Goal: Task Accomplishment & Management: Complete application form

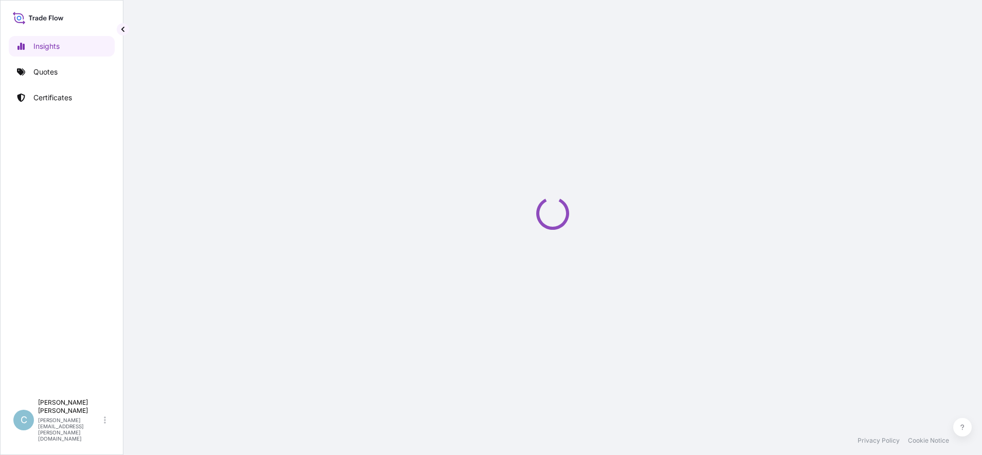
select select "2025"
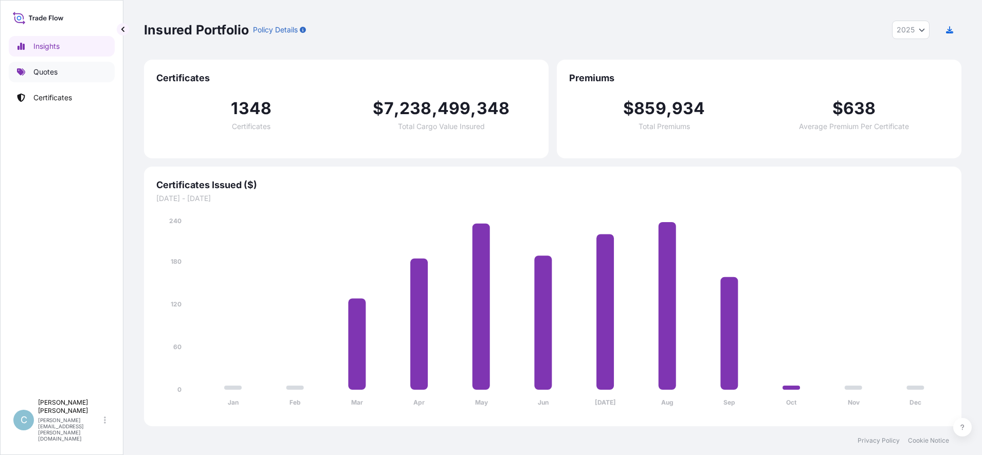
click at [58, 75] on p "Quotes" at bounding box center [45, 72] width 24 height 10
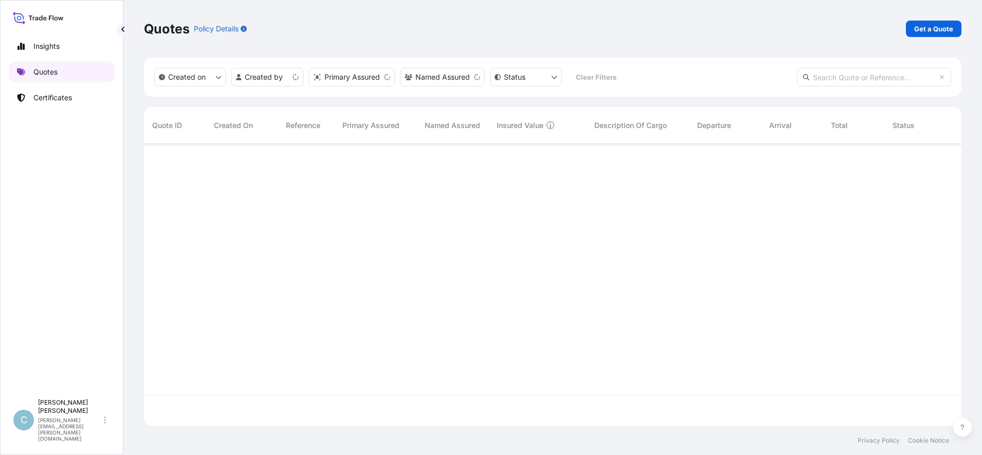
scroll to position [278, 808]
click at [851, 78] on input "text" at bounding box center [874, 77] width 154 height 19
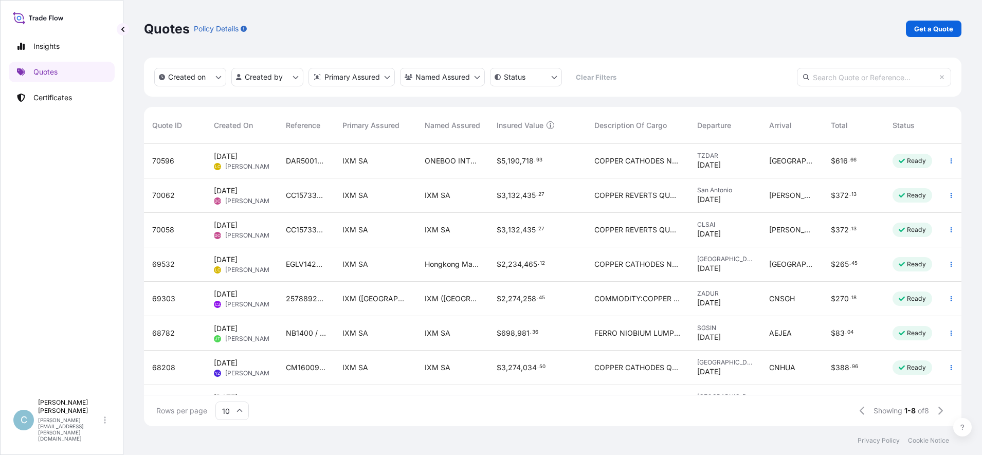
click at [864, 76] on input "text" at bounding box center [874, 77] width 154 height 19
paste input "[PHONE_NUMBER]"
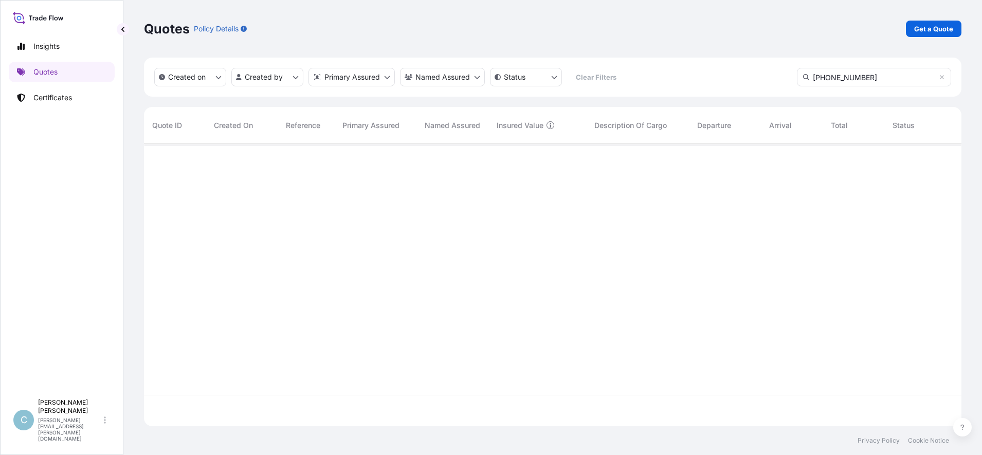
type input "[PHONE_NUMBER]"
click at [940, 77] on icon at bounding box center [942, 77] width 6 height 6
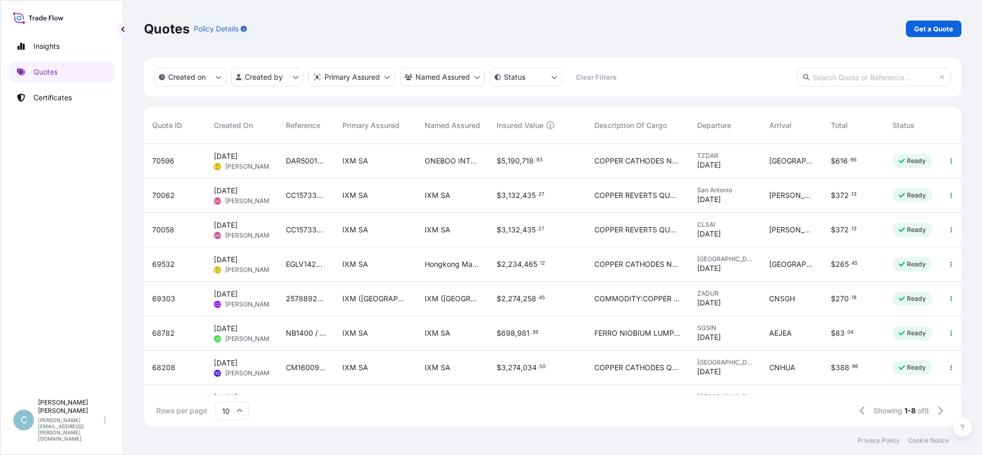
click at [844, 77] on input "text" at bounding box center [874, 77] width 154 height 19
paste input "B080124759M24"
type input "B080124759M24"
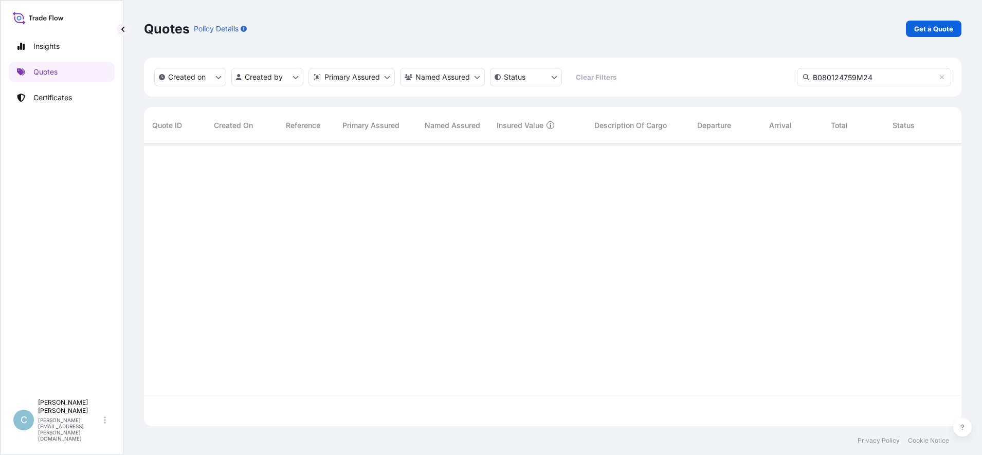
scroll to position [310, 808]
click at [286, 79] on html "Insights Quotes Certificates C [PERSON_NAME] [PERSON_NAME][EMAIL_ADDRESS][PERSO…" at bounding box center [491, 227] width 982 height 455
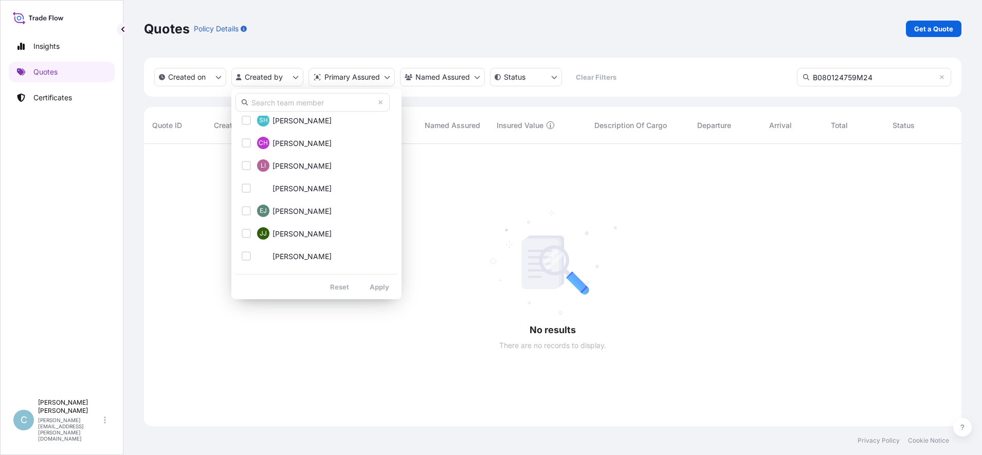
scroll to position [771, 0]
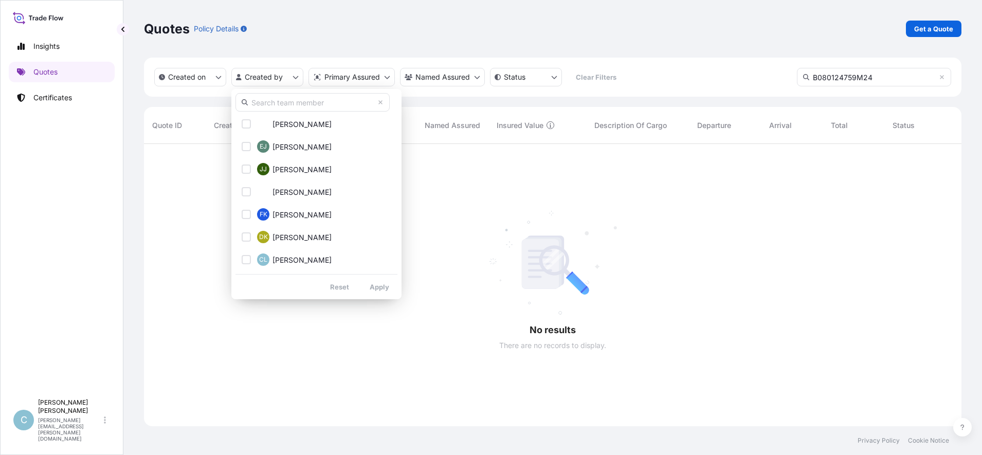
click at [304, 102] on input "text" at bounding box center [313, 102] width 154 height 19
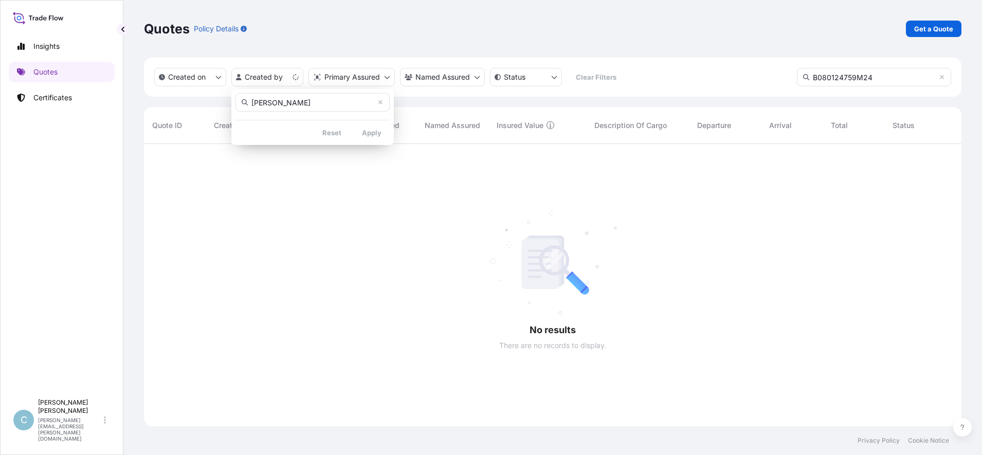
click at [311, 99] on input "[PERSON_NAME]" at bounding box center [313, 102] width 154 height 19
type input "[PERSON_NAME]"
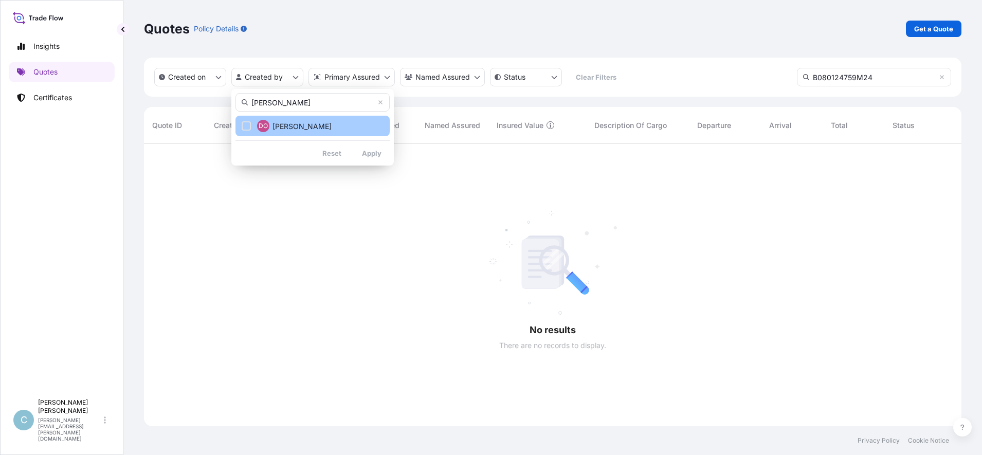
click at [294, 122] on span "[PERSON_NAME]" at bounding box center [302, 126] width 59 height 10
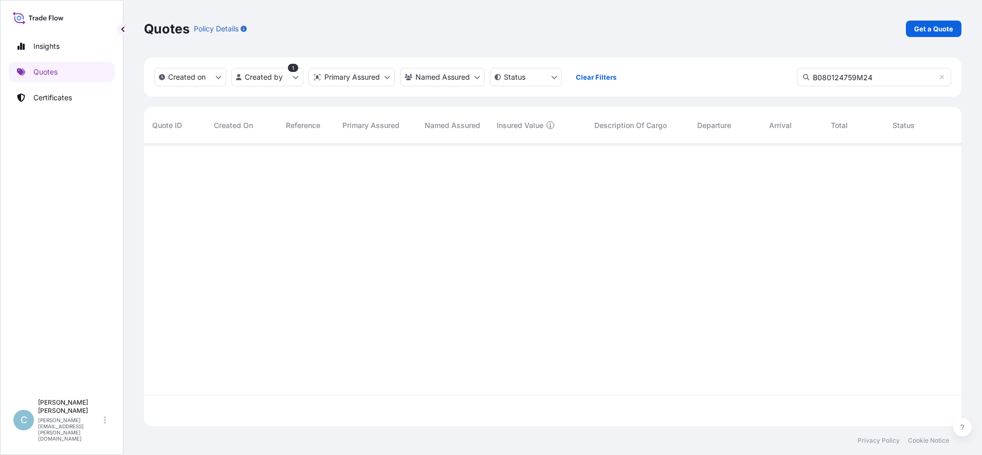
scroll to position [310, 808]
click at [294, 74] on html "Insights Quotes Certificates C [PERSON_NAME] [PERSON_NAME][EMAIL_ADDRESS][PERSO…" at bounding box center [491, 227] width 982 height 455
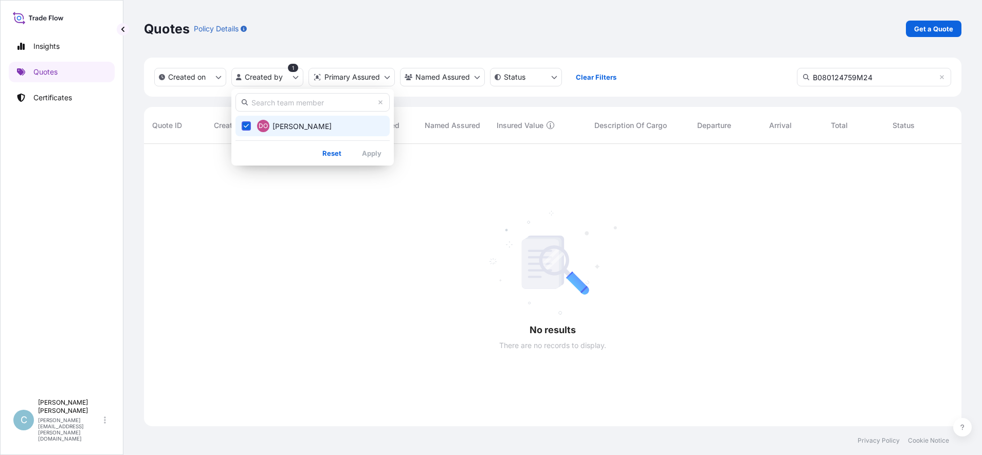
click at [384, 104] on input "text" at bounding box center [313, 102] width 154 height 19
click at [382, 102] on icon at bounding box center [380, 102] width 6 height 6
click at [381, 102] on icon at bounding box center [381, 102] width 4 height 4
click at [381, 104] on icon at bounding box center [380, 102] width 6 height 6
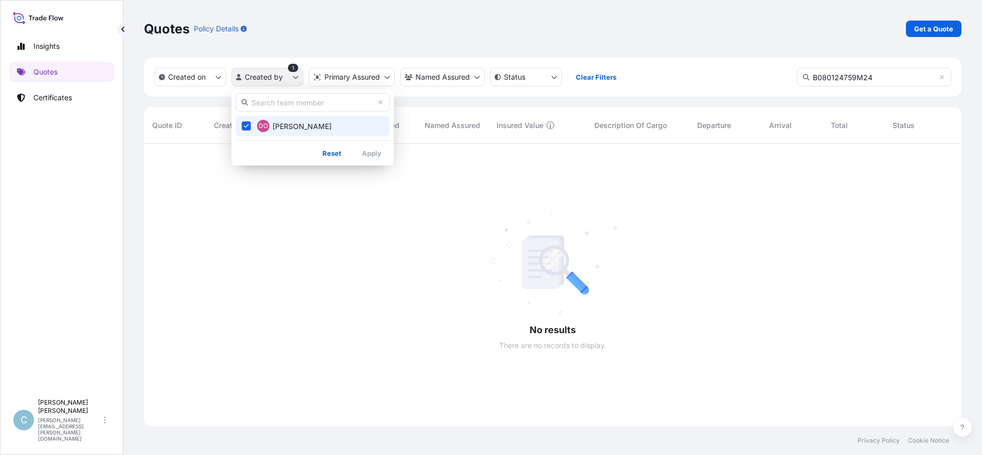
click at [292, 76] on html "Insights Quotes Certificates C [PERSON_NAME] [PERSON_NAME][EMAIL_ADDRESS][PERSO…" at bounding box center [491, 227] width 982 height 455
click at [249, 128] on icon "Select Option" at bounding box center [247, 126] width 6 height 6
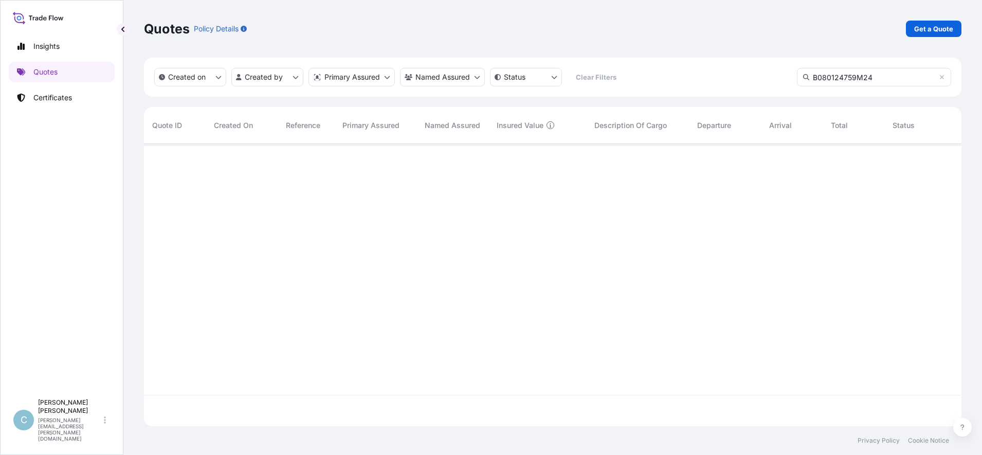
scroll to position [278, 808]
click at [942, 77] on icon at bounding box center [942, 77] width 4 height 4
click at [293, 77] on html "Insights Quotes Certificates C [PERSON_NAME] [PERSON_NAME][EMAIL_ADDRESS][PERSO…" at bounding box center [491, 227] width 982 height 455
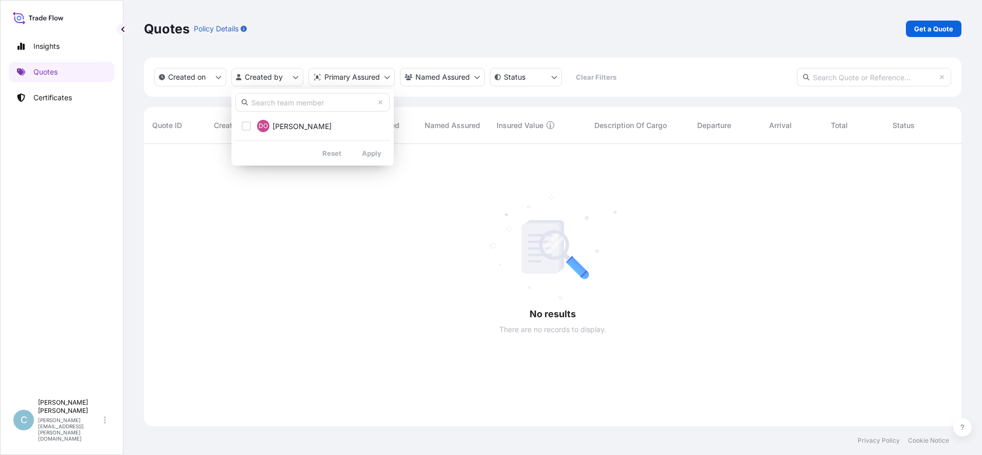
scroll to position [310, 808]
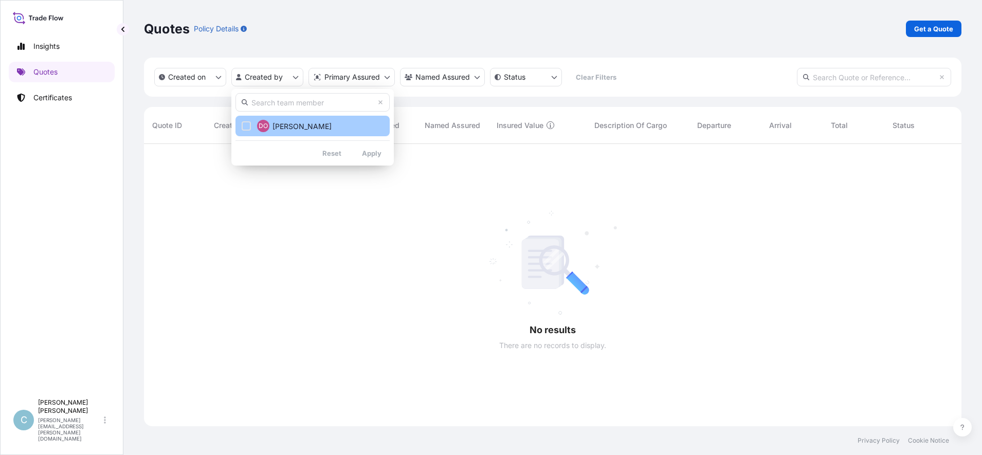
click at [246, 127] on div "Select Option" at bounding box center [246, 125] width 9 height 9
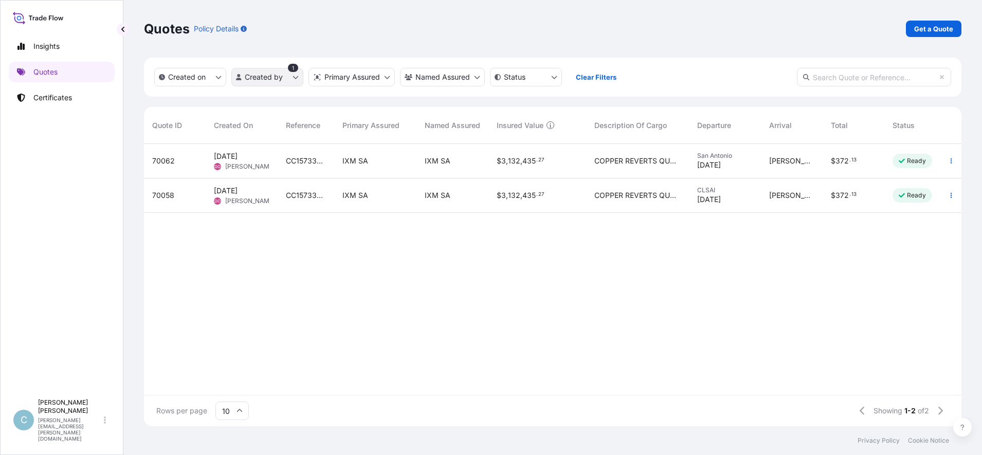
click at [296, 75] on html "Insights Quotes Certificates C [PERSON_NAME] [PERSON_NAME][EMAIL_ADDRESS][PERSO…" at bounding box center [491, 227] width 982 height 455
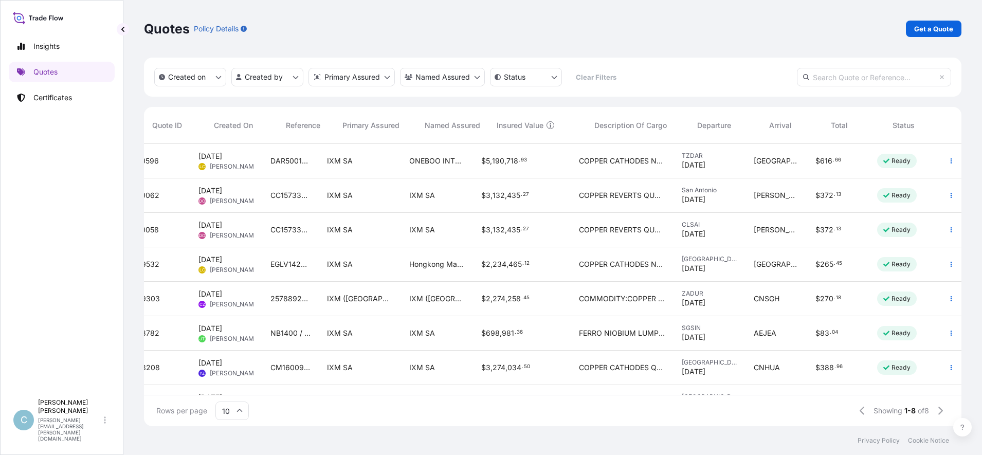
scroll to position [0, 0]
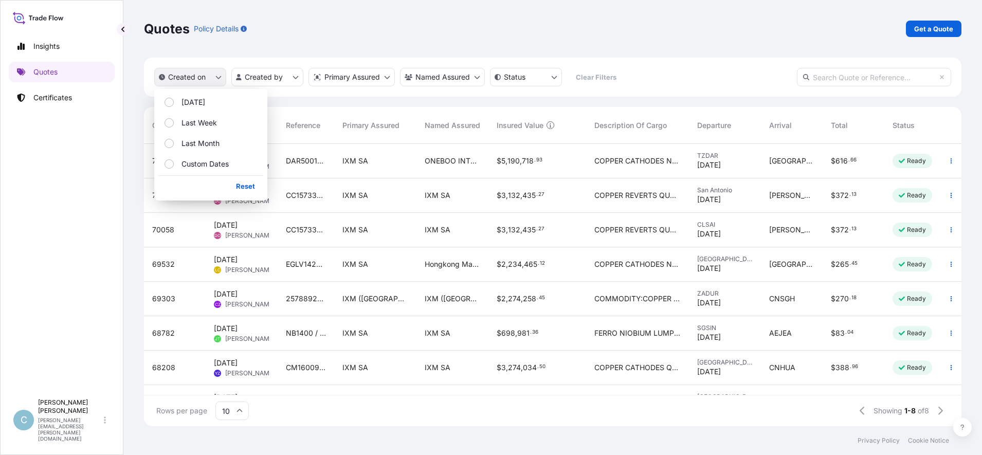
click at [218, 79] on icon "createdOn Filter options" at bounding box center [218, 77] width 6 height 6
click at [194, 119] on p "Last Week" at bounding box center [199, 123] width 35 height 10
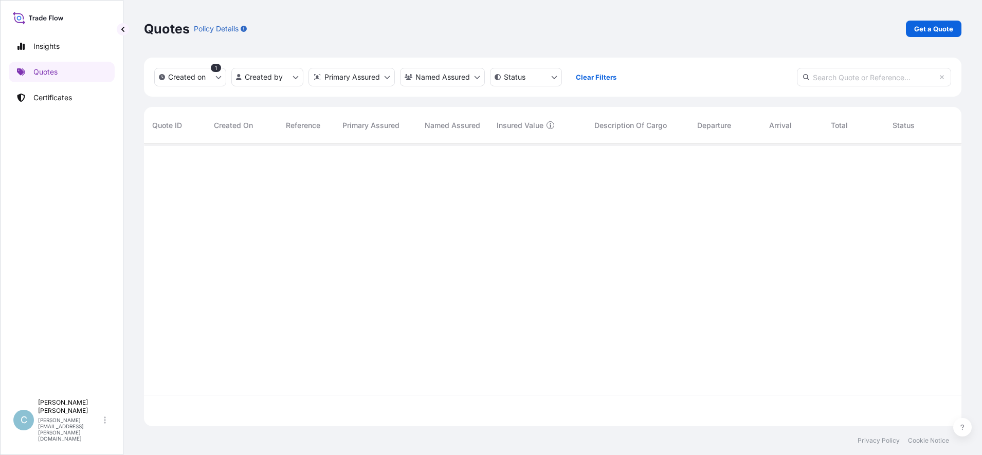
click at [420, 23] on div "Quotes Policy Details Get a Quote" at bounding box center [553, 29] width 818 height 16
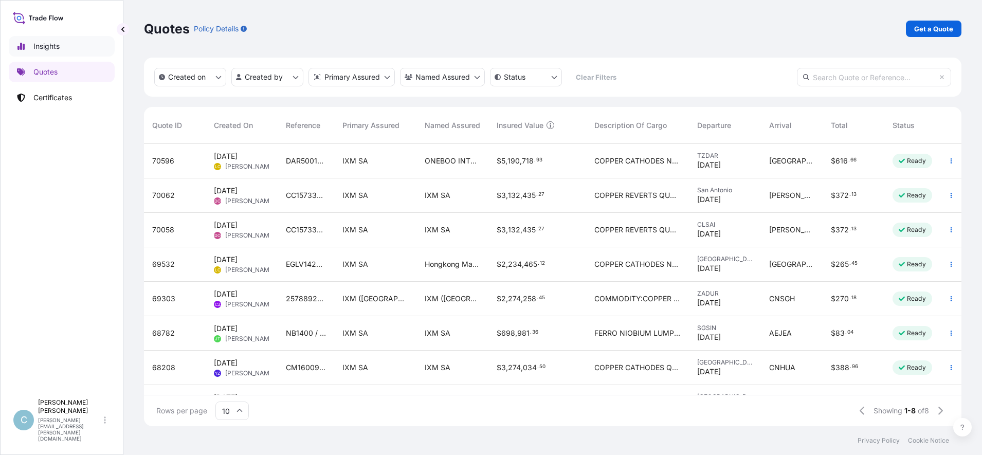
click at [49, 46] on p "Insights" at bounding box center [46, 46] width 26 height 10
select select "2025"
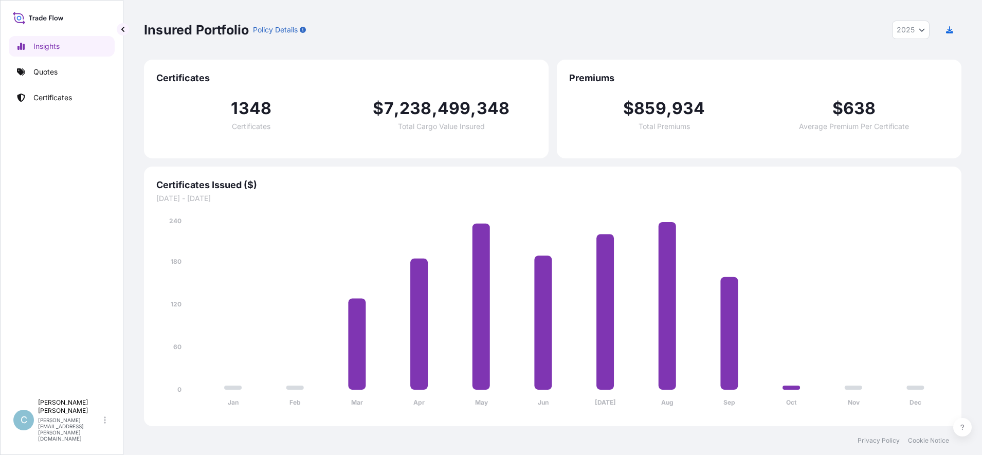
click at [254, 125] on span "Certificates" at bounding box center [251, 126] width 39 height 7
click at [36, 73] on p "Quotes" at bounding box center [45, 72] width 24 height 10
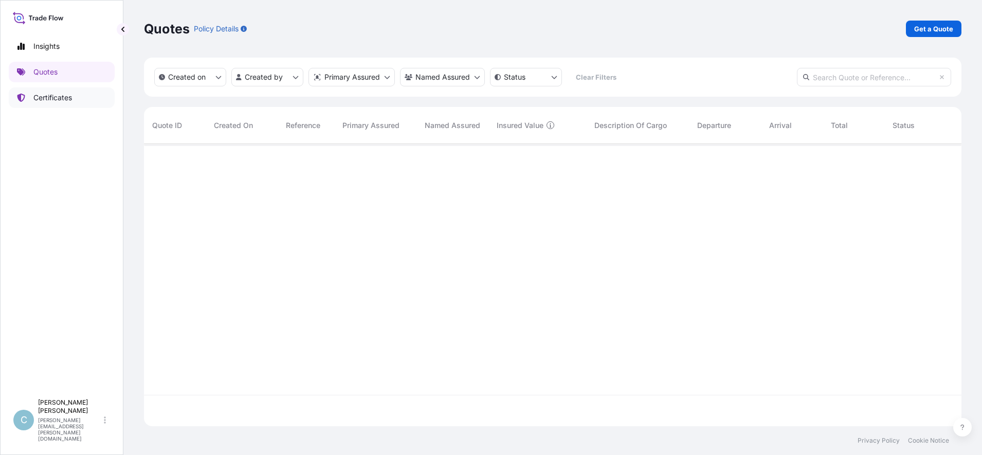
scroll to position [278, 808]
click at [49, 97] on p "Certificates" at bounding box center [52, 98] width 39 height 10
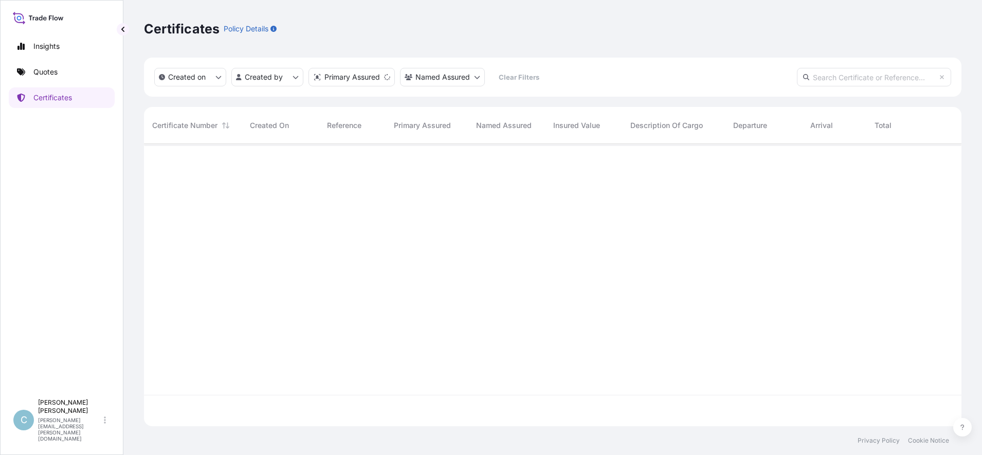
scroll to position [278, 808]
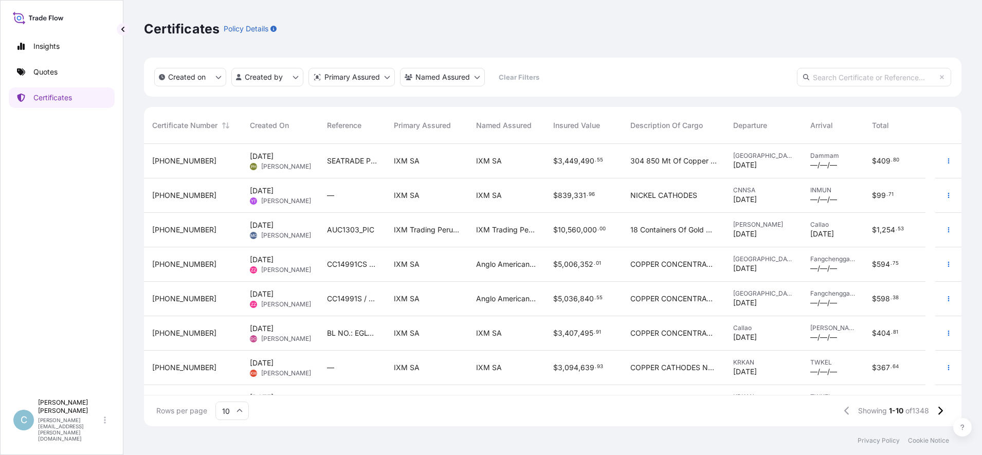
click at [897, 78] on input "text" at bounding box center [874, 77] width 154 height 19
paste input "[PHONE_NUMBER]"
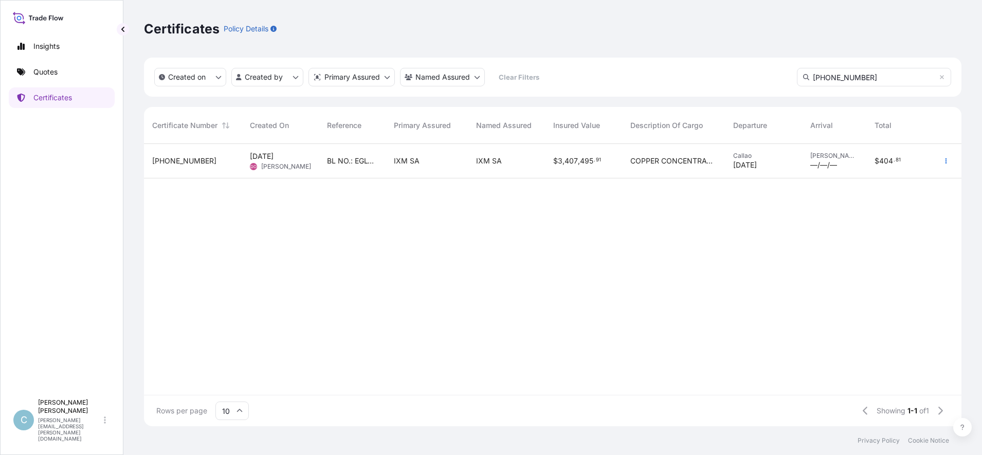
type input "[PHONE_NUMBER]"
click at [197, 167] on div "[PHONE_NUMBER]" at bounding box center [193, 161] width 98 height 34
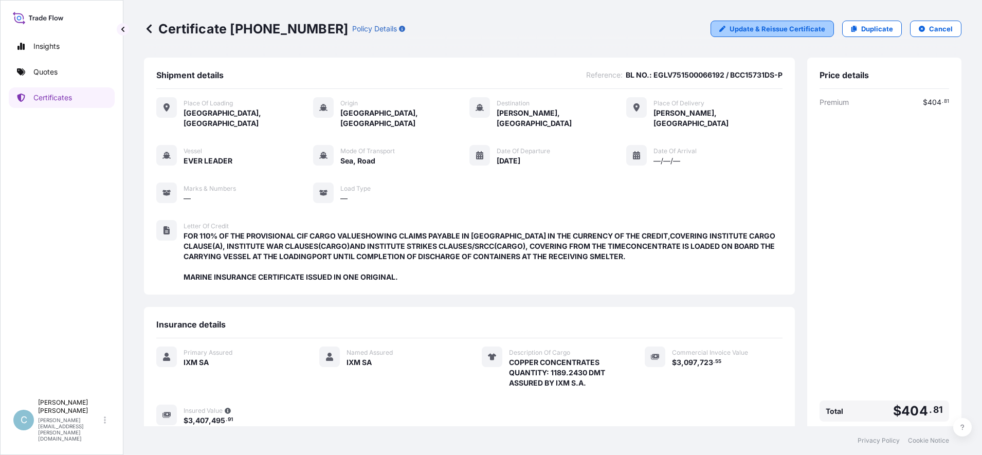
click at [774, 33] on p "Update & Reissue Certificate" at bounding box center [778, 29] width 96 height 10
select select "Road / [GEOGRAPHIC_DATA]"
select select "Sea"
select select "Road / [GEOGRAPHIC_DATA]"
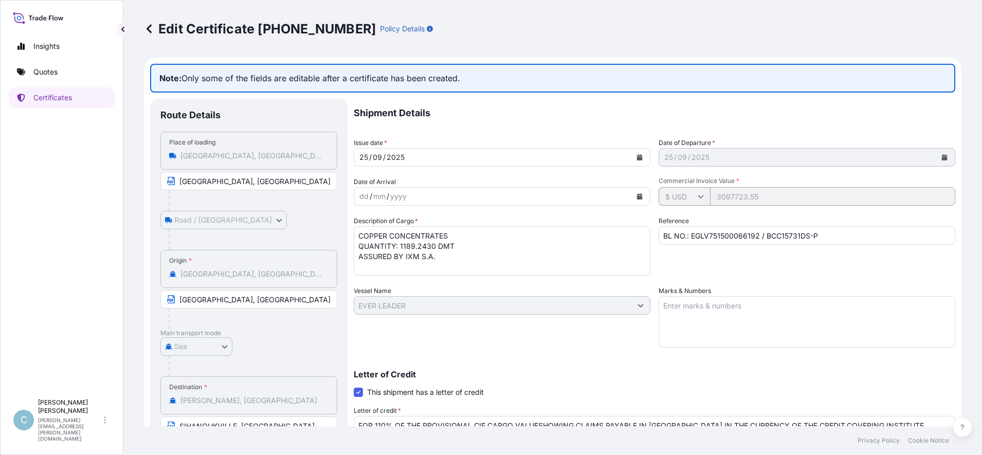
click at [454, 158] on div "[DATE]" at bounding box center [492, 157] width 277 height 19
click at [637, 160] on icon "Calendar" at bounding box center [640, 157] width 6 height 6
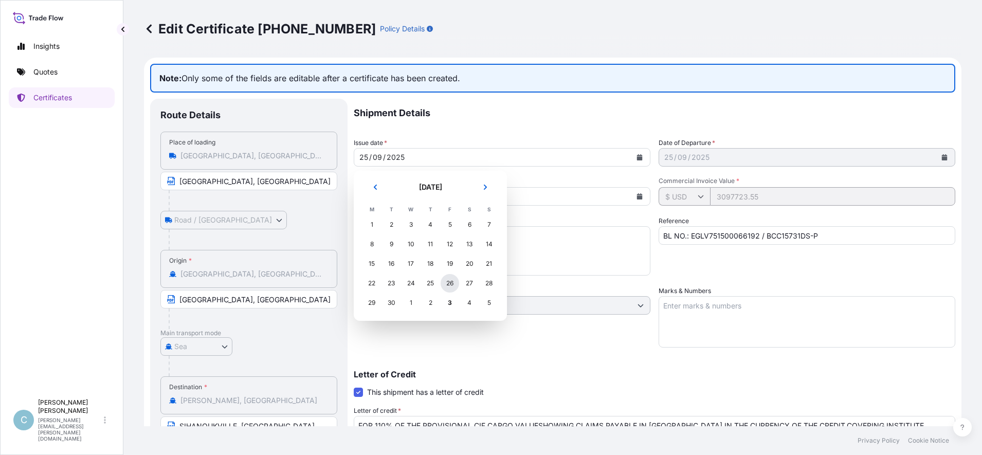
click at [450, 284] on div "26" at bounding box center [450, 283] width 19 height 19
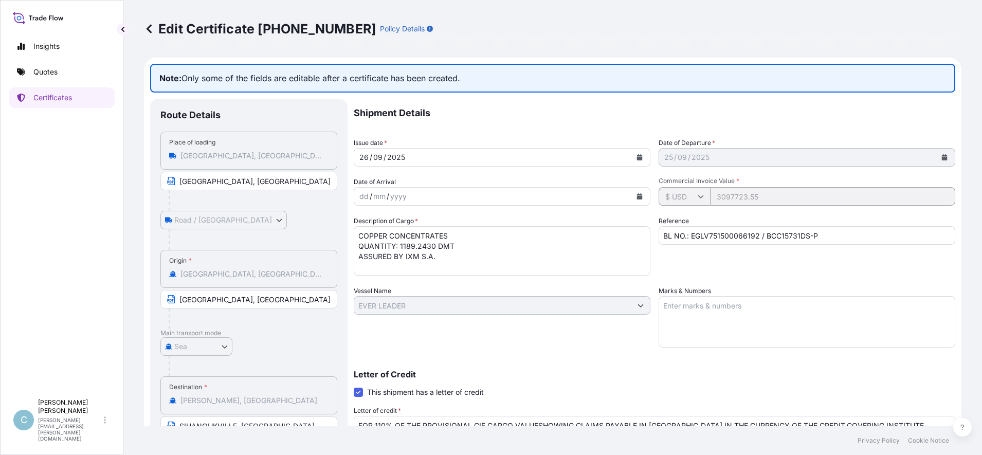
click at [617, 370] on p "Letter of Credit" at bounding box center [655, 374] width 602 height 8
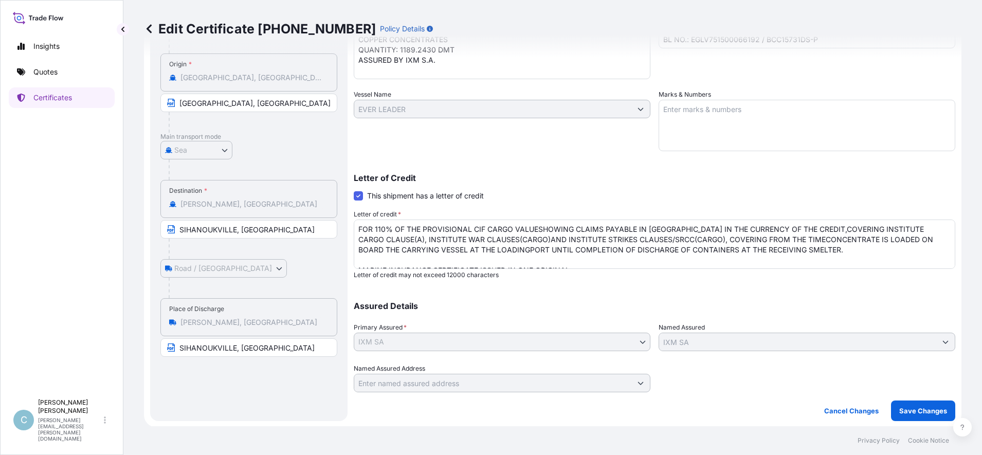
scroll to position [197, 0]
click at [907, 415] on button "Save Changes" at bounding box center [923, 410] width 64 height 21
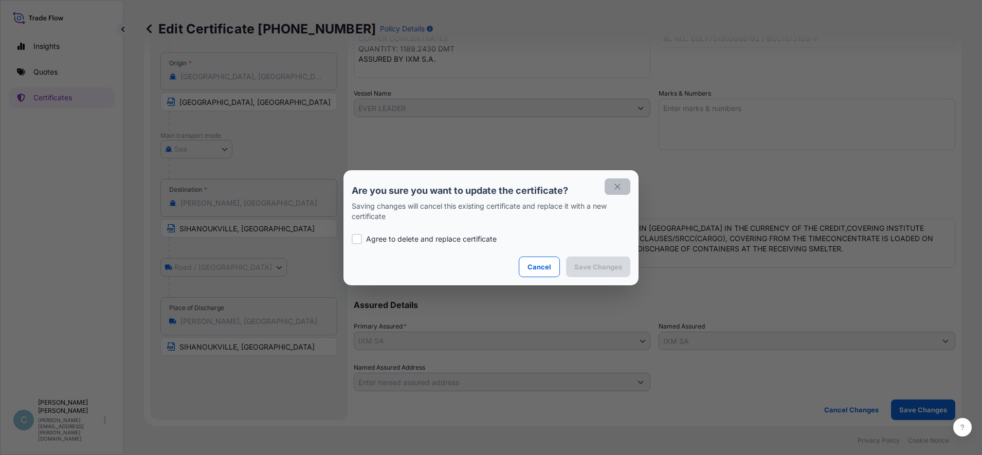
click at [615, 187] on icon "button" at bounding box center [617, 186] width 9 height 9
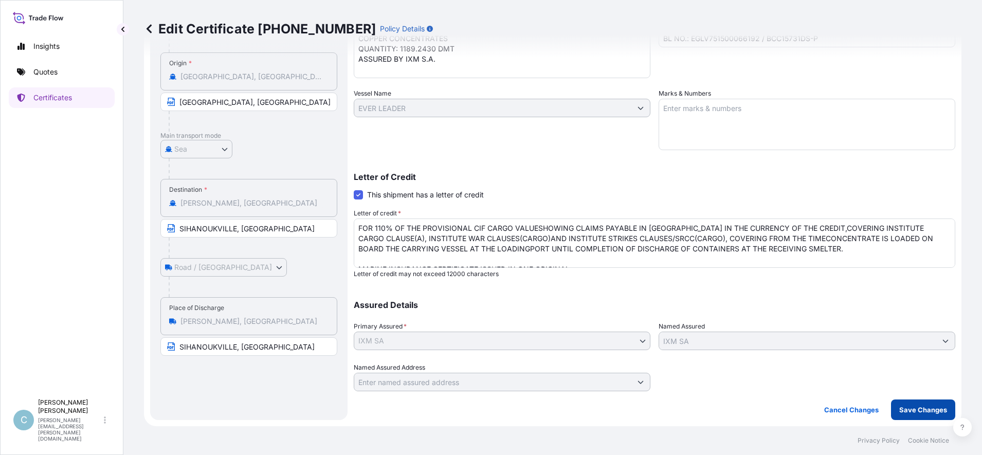
click at [902, 408] on p "Save Changes" at bounding box center [923, 410] width 48 height 10
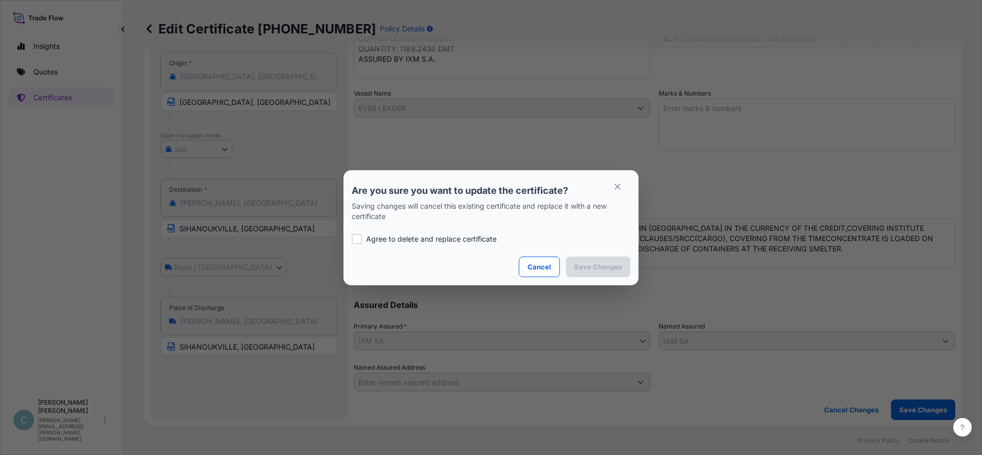
click at [400, 242] on p "Agree to delete and replace certificate" at bounding box center [431, 239] width 131 height 10
checkbox input "true"
click at [587, 268] on p "Save Changes" at bounding box center [598, 267] width 48 height 10
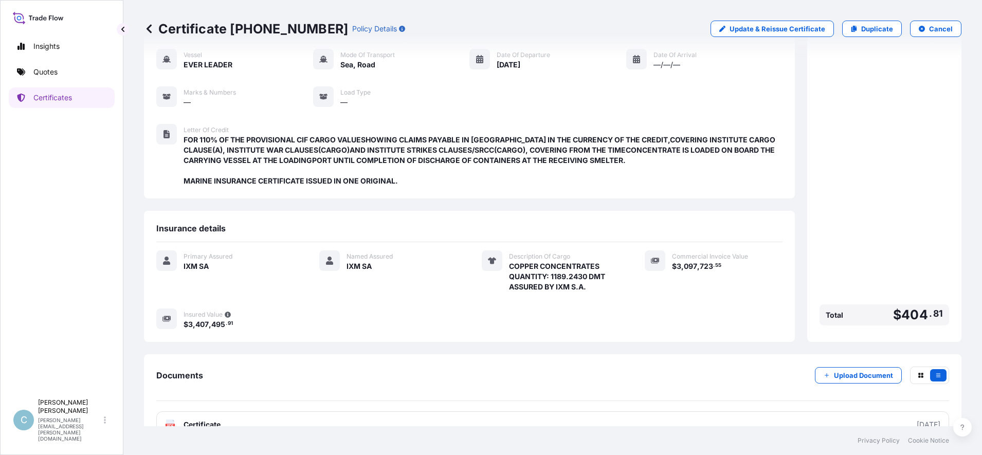
scroll to position [110, 0]
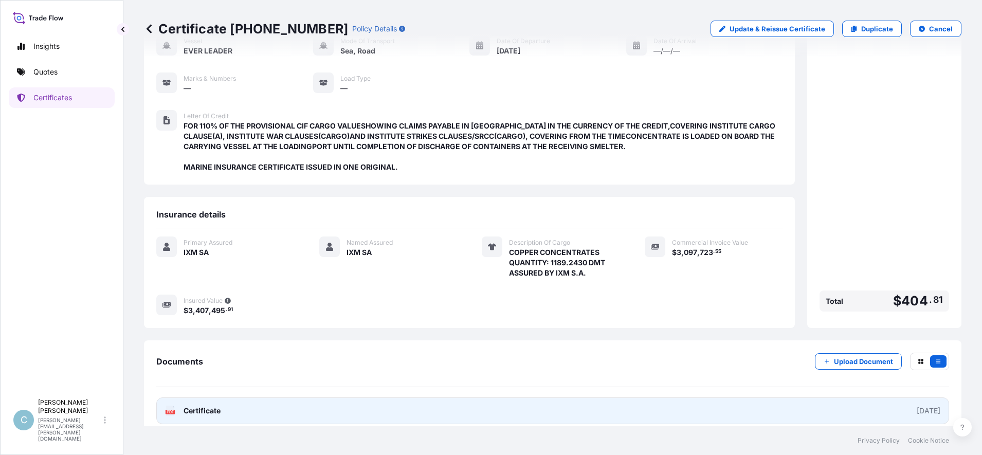
click at [814, 409] on link "PDF Certificate [DATE]" at bounding box center [552, 411] width 793 height 27
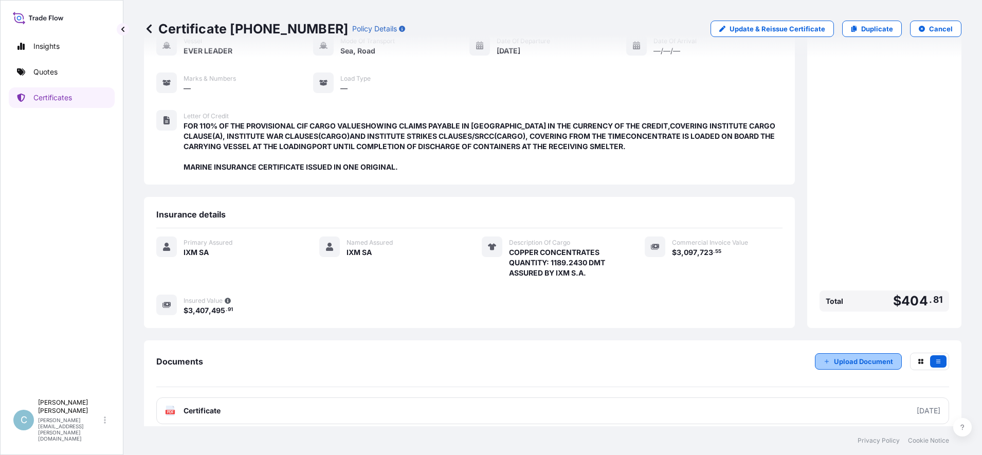
click at [834, 356] on p "Upload Document" at bounding box center [863, 361] width 59 height 10
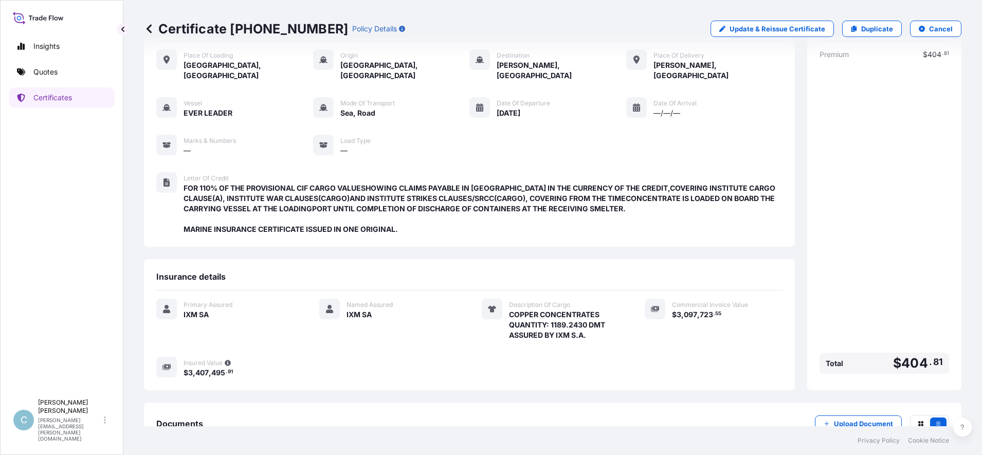
scroll to position [0, 0]
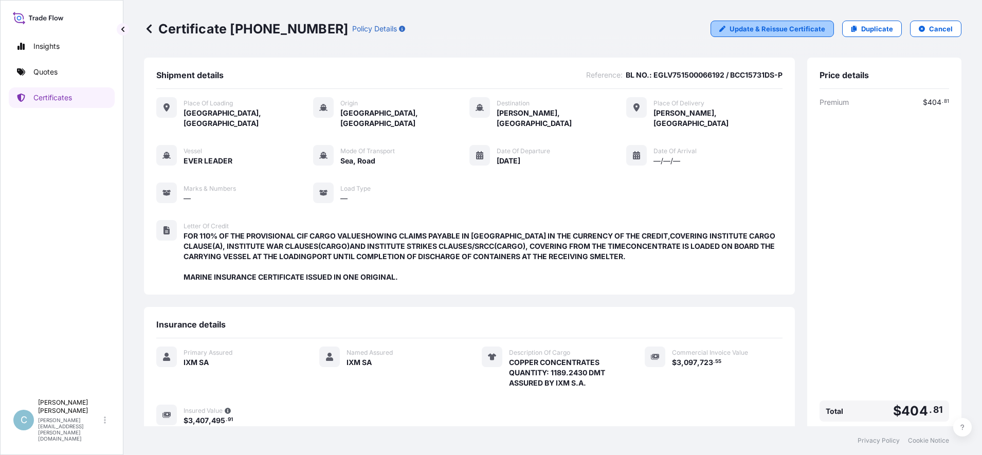
click at [771, 25] on p "Update & Reissue Certificate" at bounding box center [778, 29] width 96 height 10
select select "Road / [GEOGRAPHIC_DATA]"
select select "Sea"
select select "Road / [GEOGRAPHIC_DATA]"
select select "31846"
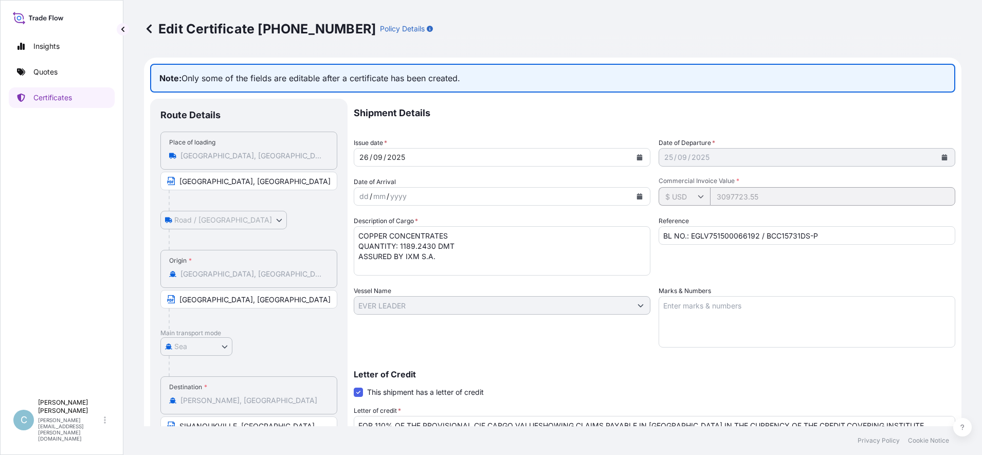
click at [148, 27] on icon at bounding box center [149, 29] width 10 height 10
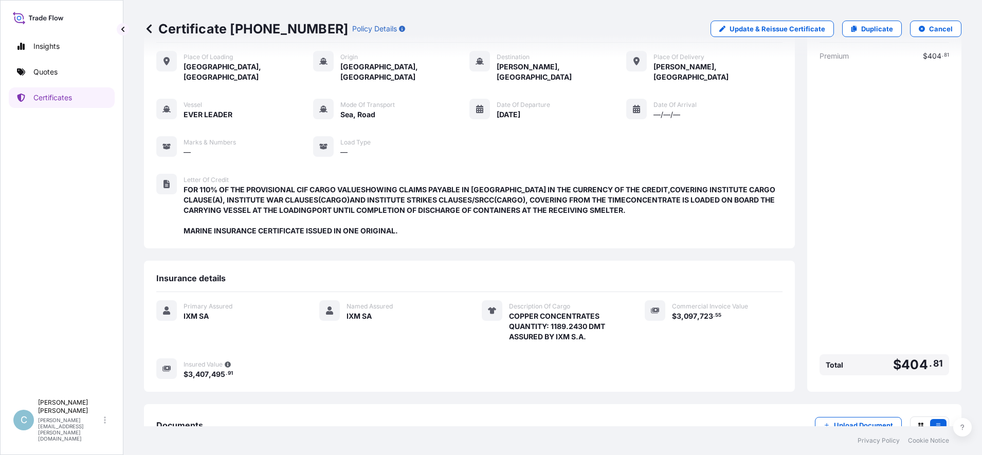
scroll to position [110, 0]
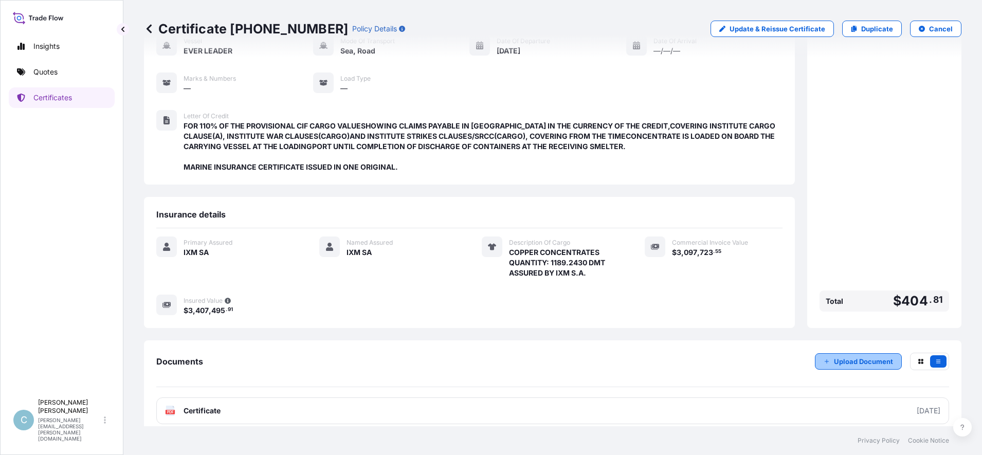
click at [837, 356] on p "Upload Document" at bounding box center [863, 361] width 59 height 10
click at [930, 355] on button "button" at bounding box center [938, 361] width 16 height 12
click at [918, 358] on icon "button" at bounding box center [921, 361] width 6 height 6
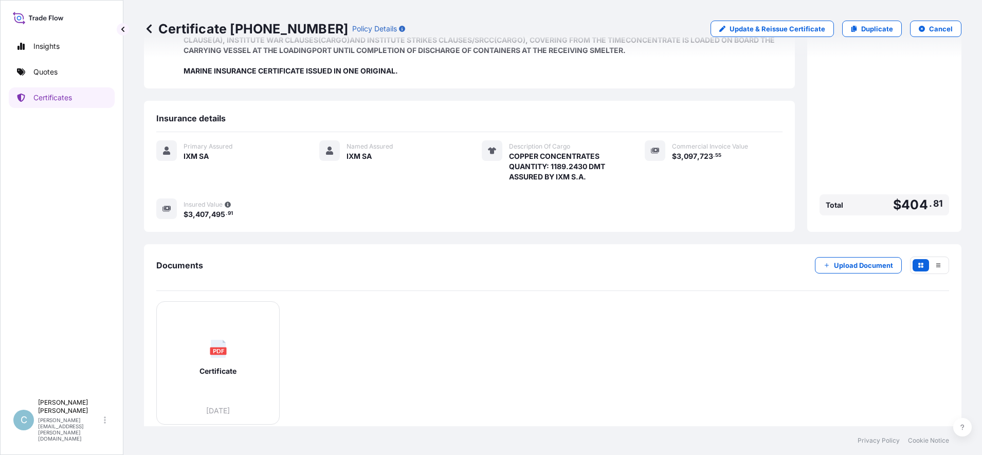
scroll to position [207, 0]
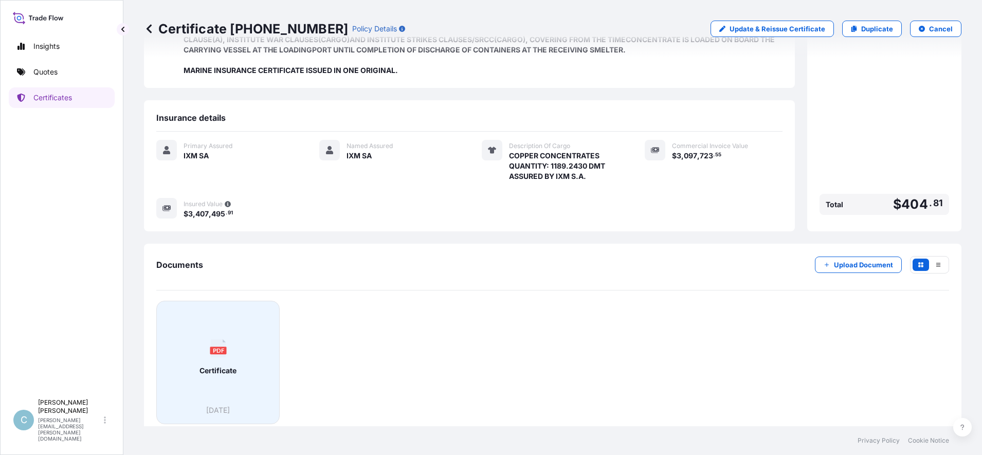
click at [257, 345] on div "PDF Certificate" at bounding box center [218, 358] width 106 height 96
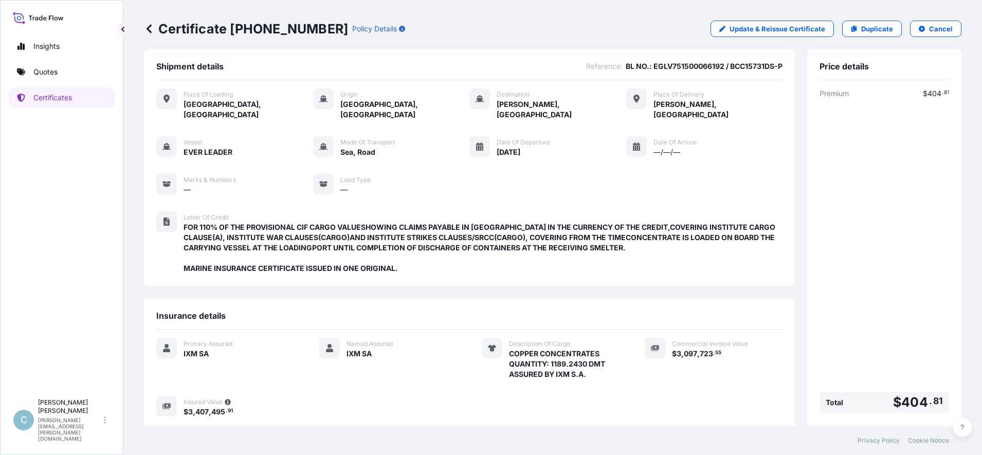
scroll to position [0, 0]
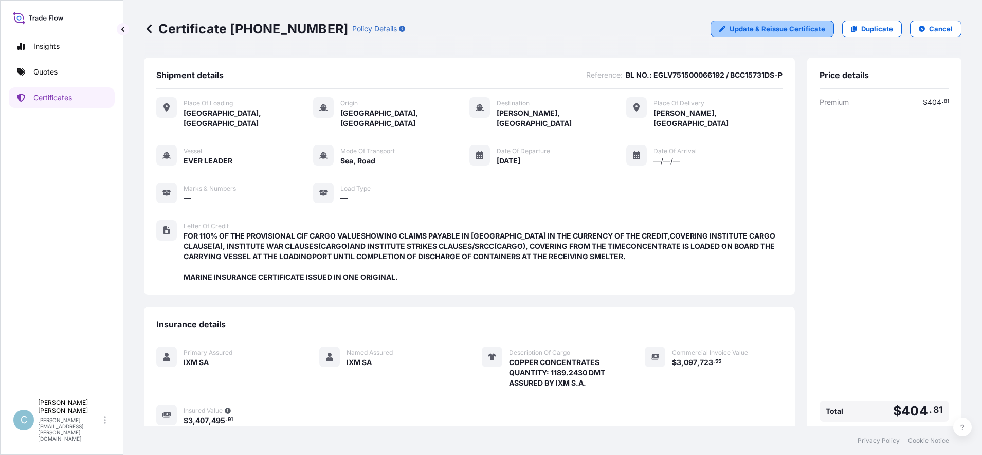
click at [722, 30] on link "Update & Reissue Certificate" at bounding box center [772, 29] width 123 height 16
select select "Road / [GEOGRAPHIC_DATA]"
select select "Sea"
select select "Road / [GEOGRAPHIC_DATA]"
select select "31846"
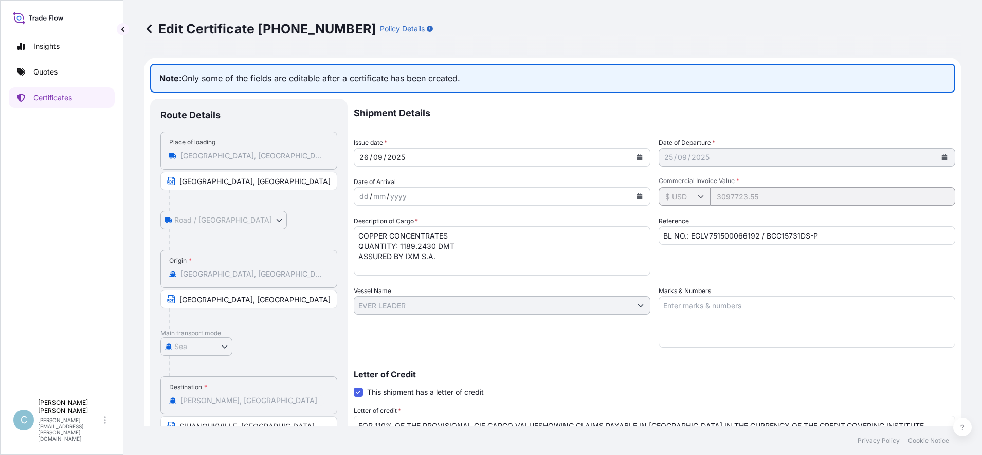
click at [755, 156] on div "[DATE]" at bounding box center [797, 157] width 277 height 19
click at [149, 27] on icon at bounding box center [149, 28] width 5 height 9
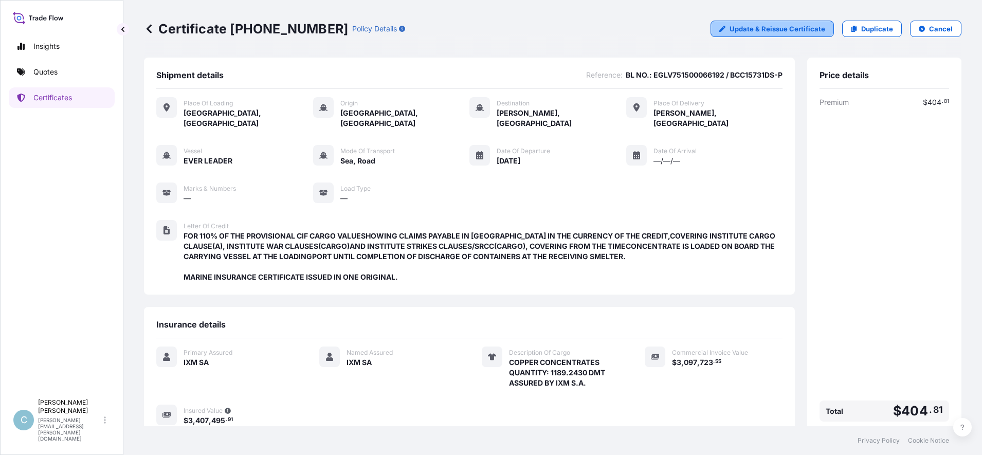
click at [768, 27] on p "Update & Reissue Certificate" at bounding box center [778, 29] width 96 height 10
select select "Road / [GEOGRAPHIC_DATA]"
select select "Sea"
select select "Road / [GEOGRAPHIC_DATA]"
select select "31846"
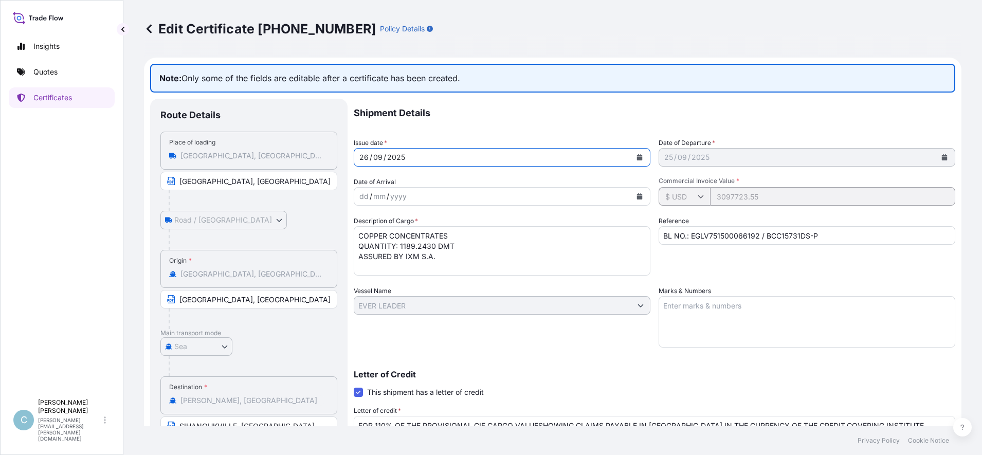
click at [461, 153] on div "[DATE]" at bounding box center [492, 157] width 277 height 19
click at [637, 157] on icon "Calendar" at bounding box center [640, 157] width 6 height 6
click at [789, 165] on div "[DATE]" at bounding box center [797, 157] width 277 height 19
click at [148, 26] on icon at bounding box center [149, 29] width 10 height 10
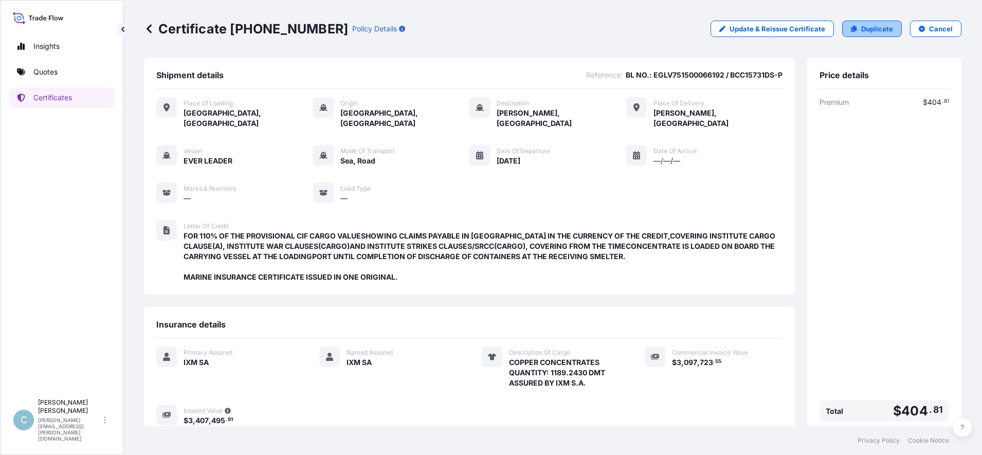
click at [881, 30] on p "Duplicate" at bounding box center [877, 29] width 32 height 10
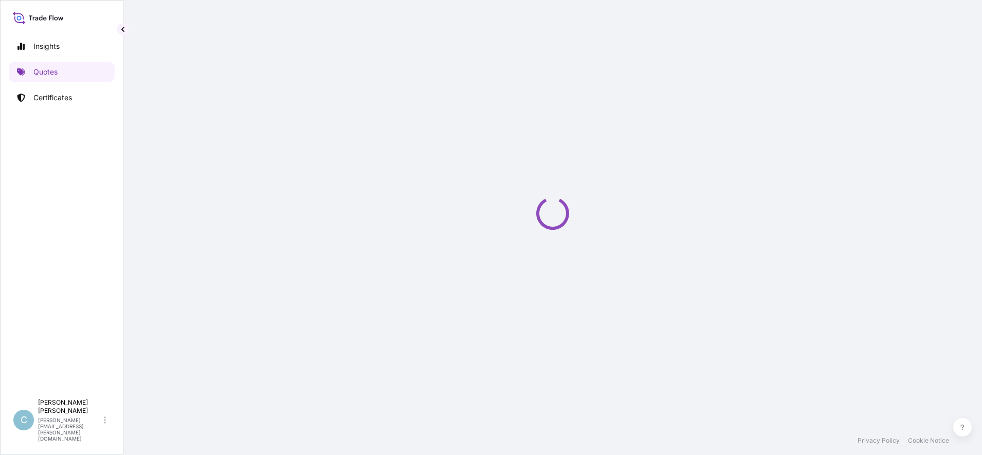
select select "Road / [GEOGRAPHIC_DATA]"
select select "Sea"
select select "Road / [GEOGRAPHIC_DATA]"
select select "31846"
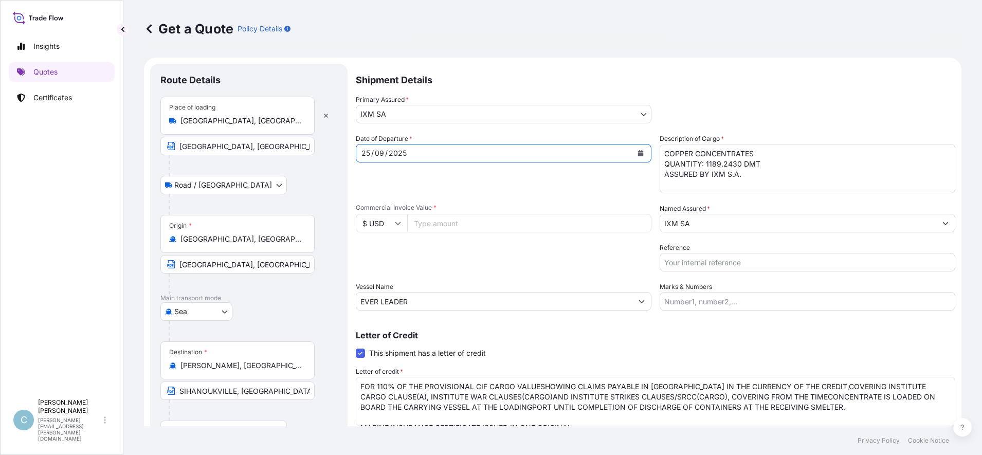
click at [638, 154] on icon "Calendar" at bounding box center [641, 153] width 6 height 6
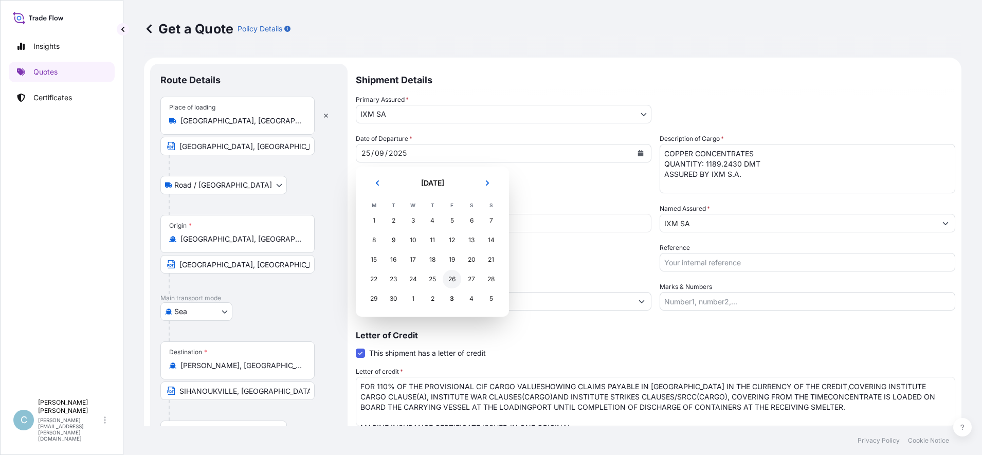
click at [450, 281] on div "26" at bounding box center [452, 279] width 19 height 19
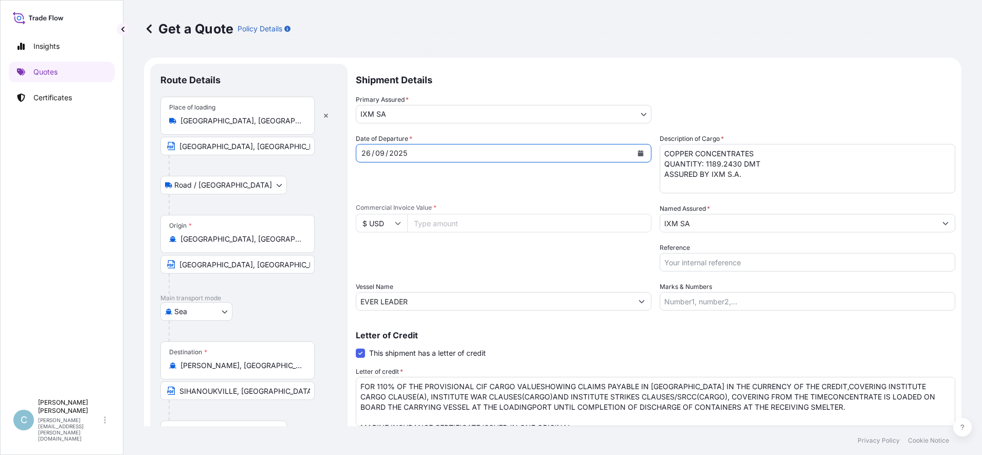
click at [582, 201] on div "Date of Departure * [DATE] Cargo Category * Metals of every type and descriptio…" at bounding box center [656, 222] width 600 height 177
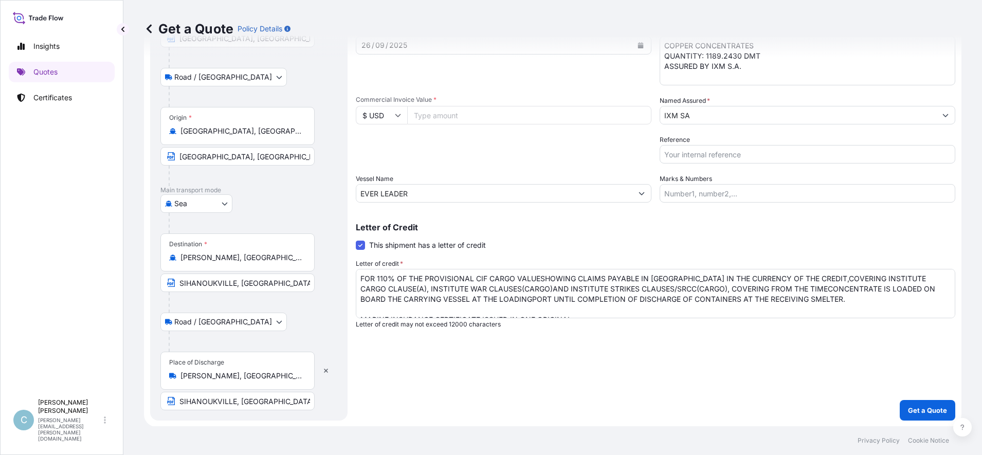
scroll to position [109, 0]
click at [911, 412] on p "Get a Quote" at bounding box center [927, 410] width 39 height 10
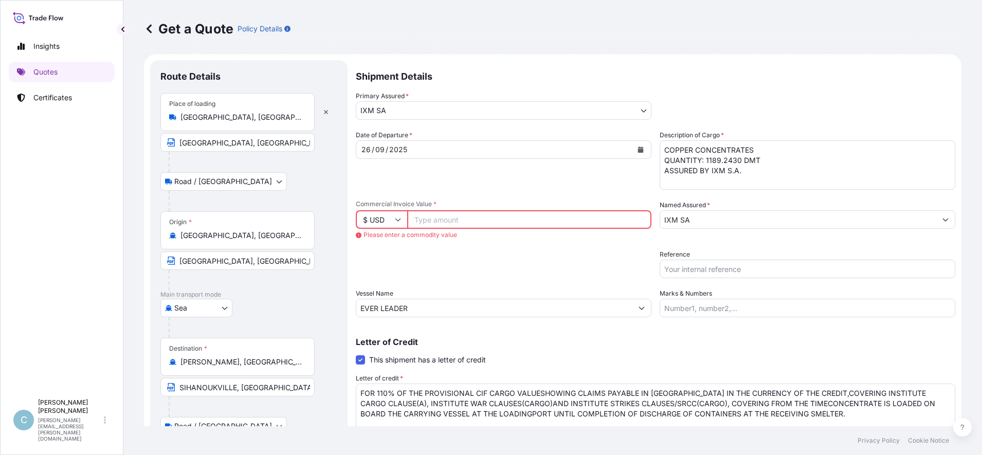
scroll to position [0, 0]
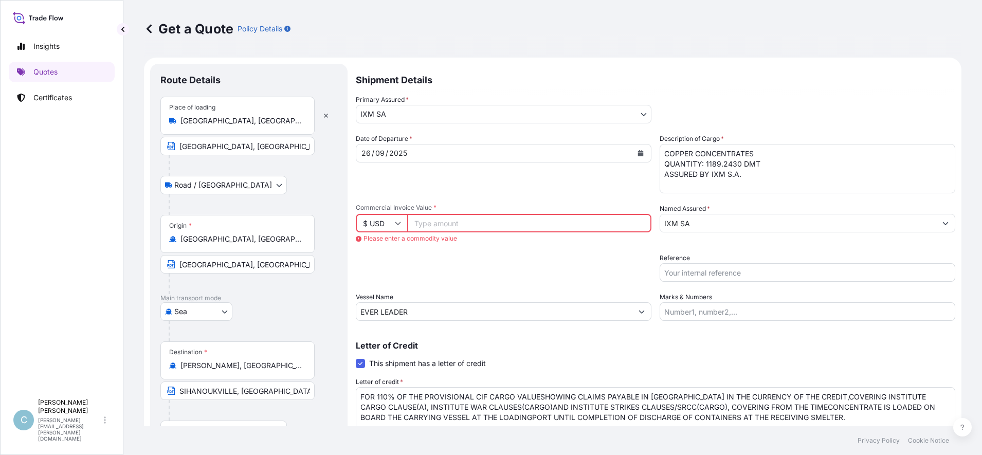
click at [505, 220] on input "Commercial Invoice Value *" at bounding box center [529, 223] width 244 height 19
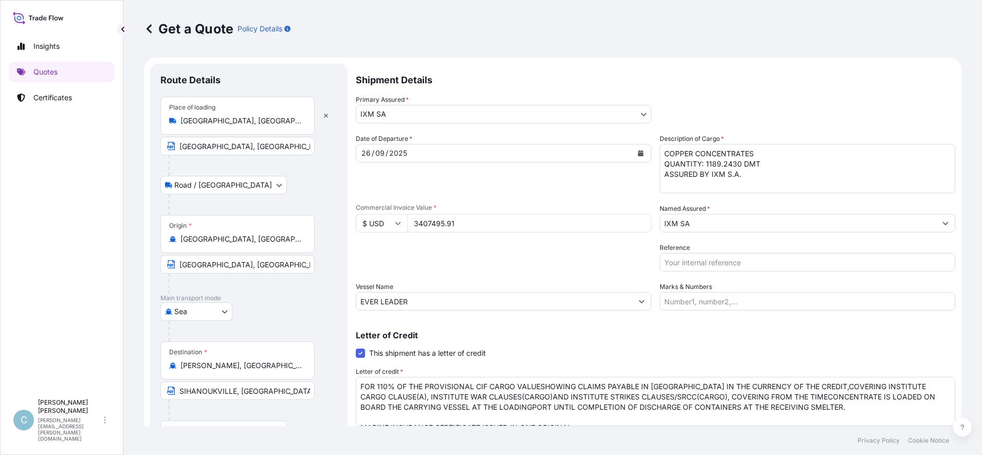
drag, startPoint x: 480, startPoint y: 226, endPoint x: 355, endPoint y: 235, distance: 125.2
click at [355, 235] on form "Route Details Place of loading [GEOGRAPHIC_DATA], [GEOGRAPHIC_DATA] [GEOGRAPHIC…" at bounding box center [553, 296] width 818 height 477
type input "3097723.55"
click at [764, 347] on div "Letter of Credit This shipment has a letter of credit Letter of credit * FOR 11…" at bounding box center [656, 383] width 600 height 105
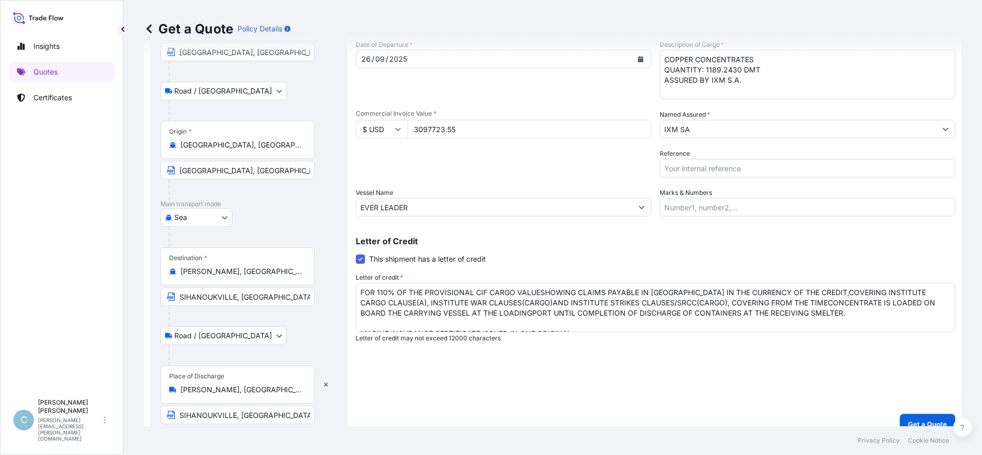
scroll to position [109, 0]
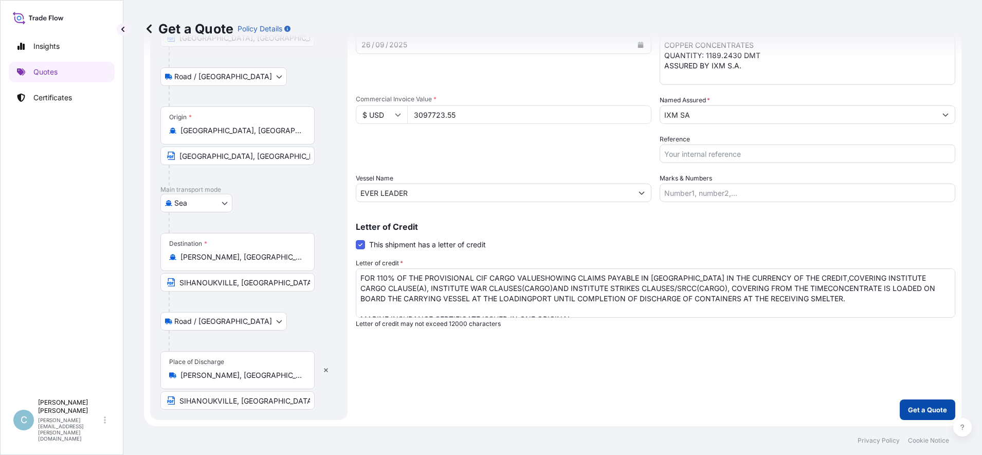
click at [917, 409] on p "Get a Quote" at bounding box center [927, 410] width 39 height 10
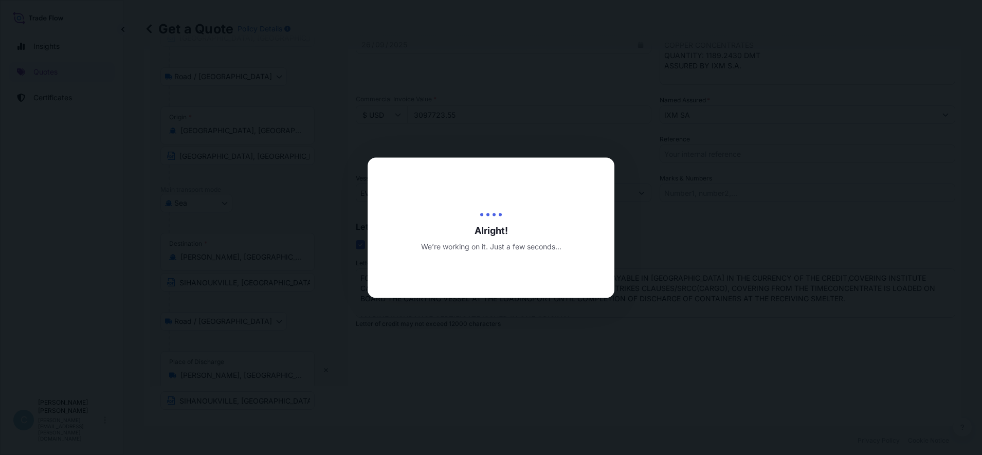
type input "[DATE]"
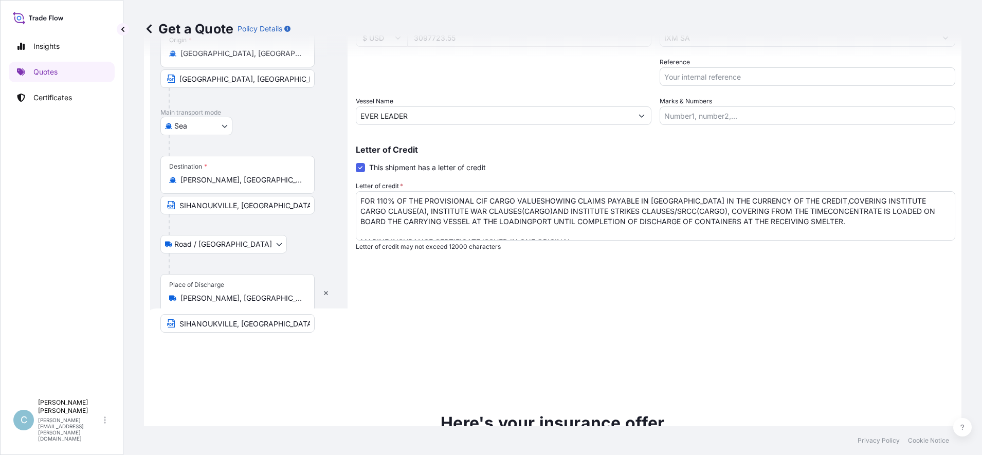
scroll to position [95, 0]
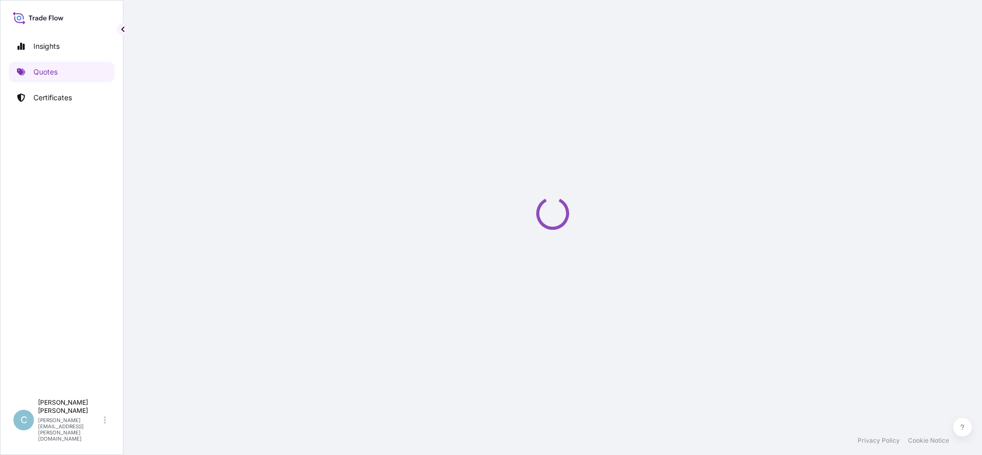
select select "Road / [GEOGRAPHIC_DATA]"
select select "Sea"
select select "Road / [GEOGRAPHIC_DATA]"
select select "31846"
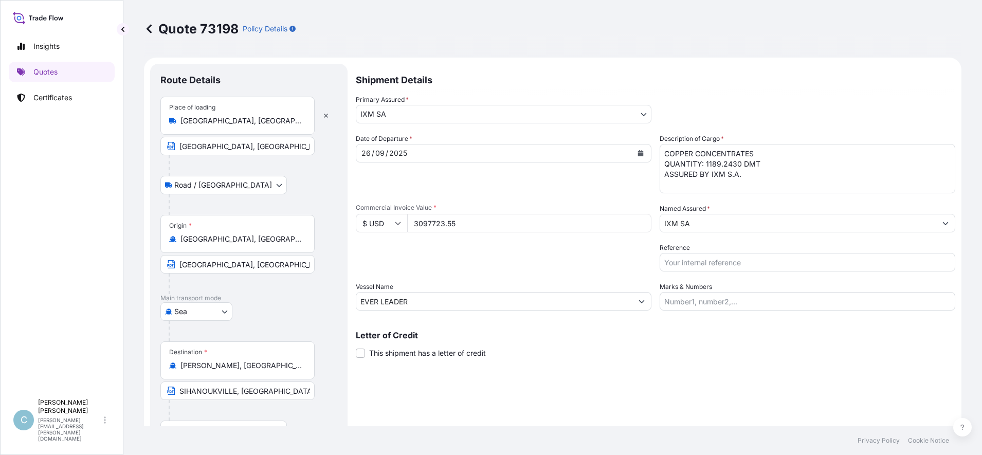
scroll to position [64, 0]
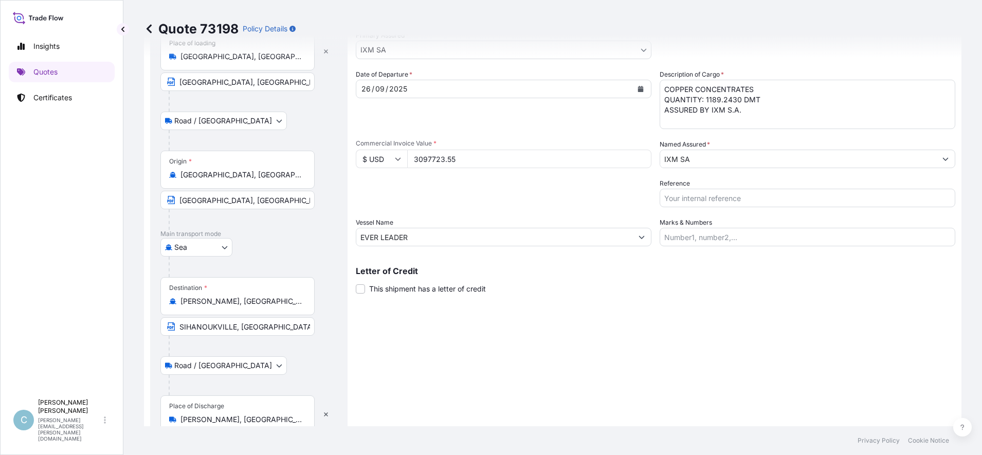
click at [365, 290] on label "This shipment has a letter of credit" at bounding box center [421, 288] width 130 height 11
click at [356, 283] on input "This shipment has a letter of credit" at bounding box center [356, 283] width 0 height 0
click at [478, 323] on textarea "Letter of credit *" at bounding box center [656, 337] width 600 height 49
click at [475, 337] on textarea "Letter of credit *" at bounding box center [656, 337] width 600 height 49
paste textarea "FOR 110% OF THE PROVISIONAL CIF CARGO VALUESHOWING CLAIMS PAYABLE IN [GEOGRAPHI…"
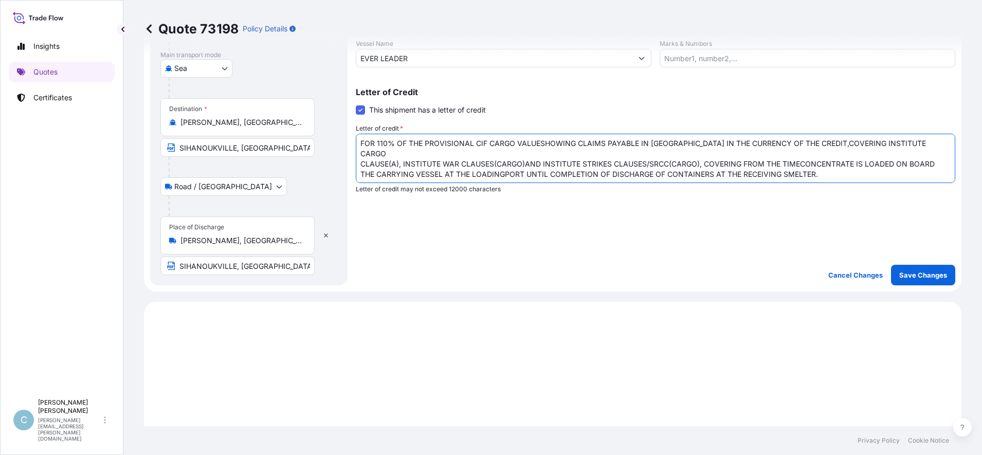
scroll to position [257, 0]
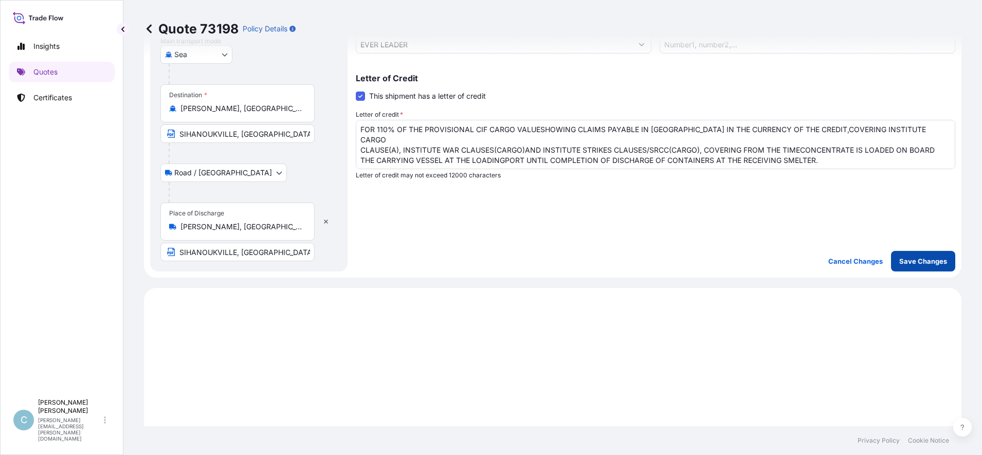
click at [982, 438] on html "Insights Quotes Certificates C [PERSON_NAME] [PERSON_NAME][EMAIL_ADDRESS][PERSO…" at bounding box center [491, 227] width 982 height 455
click at [853, 146] on textarea "FOR 110% OF THE PROVISIONAL CIF CARGO VALUESHOWING CLAIMS PAYABLE IN [GEOGRAPHI…" at bounding box center [656, 144] width 600 height 49
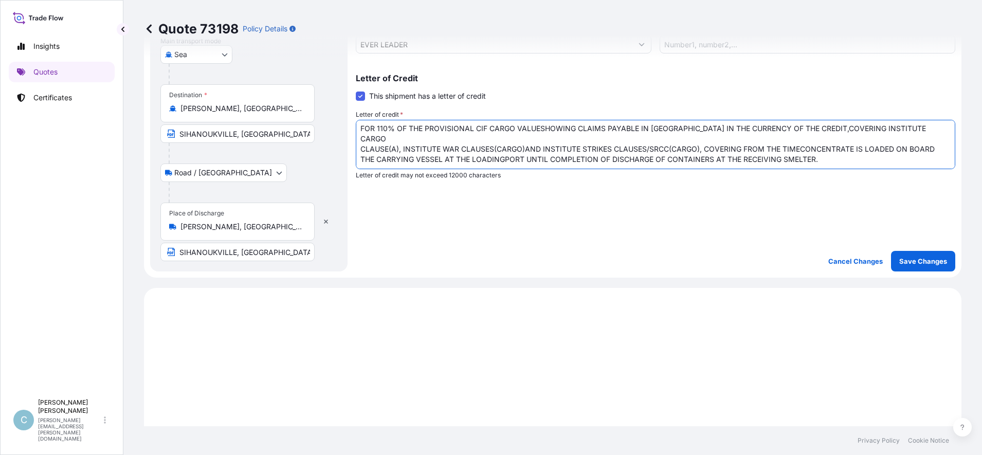
scroll to position [16, 0]
paste textarea "MARINE INSURANCE CERTIFICATE ISSUED IN ONE ORIGINAL."
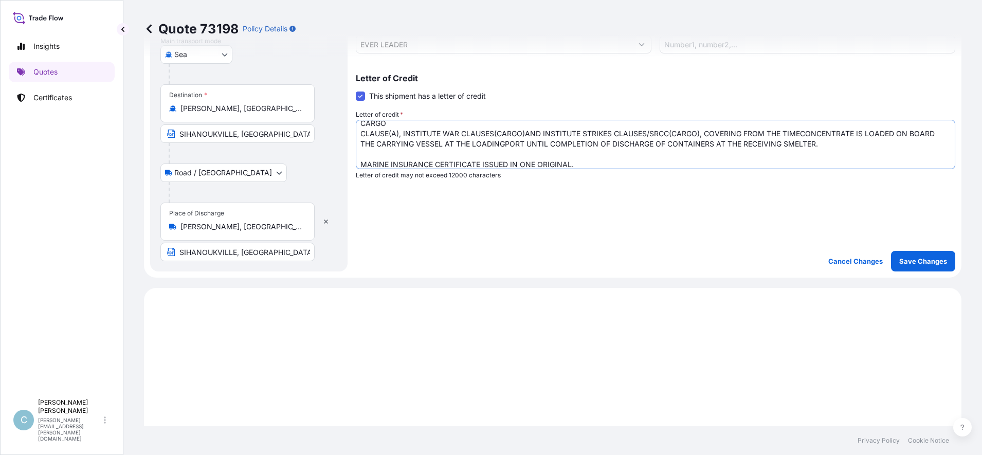
type textarea "FOR 110% OF THE PROVISIONAL CIF CARGO VALUESHOWING CLAIMS PAYABLE IN [GEOGRAPHI…"
click at [900, 262] on p "Save Changes" at bounding box center [923, 261] width 48 height 10
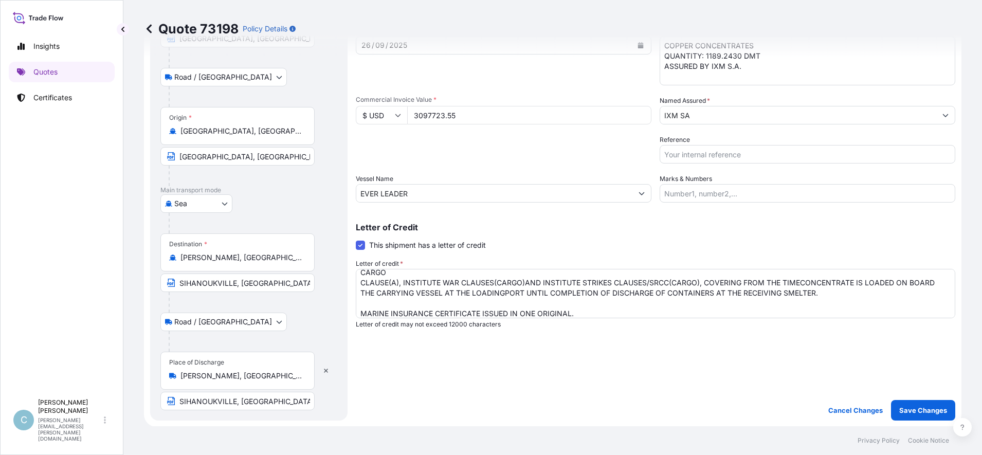
scroll to position [22, 0]
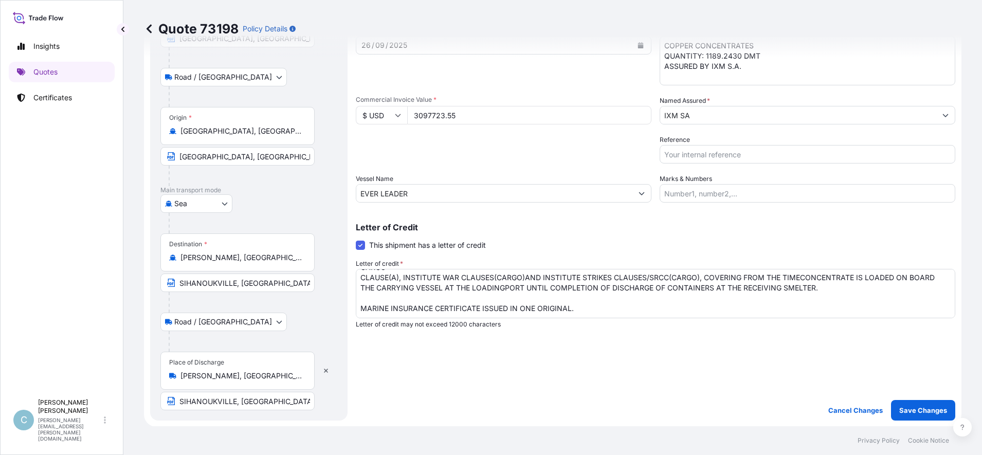
select select "Road / [GEOGRAPHIC_DATA]"
select select "Sea"
select select "Road / [GEOGRAPHIC_DATA]"
select select "31846"
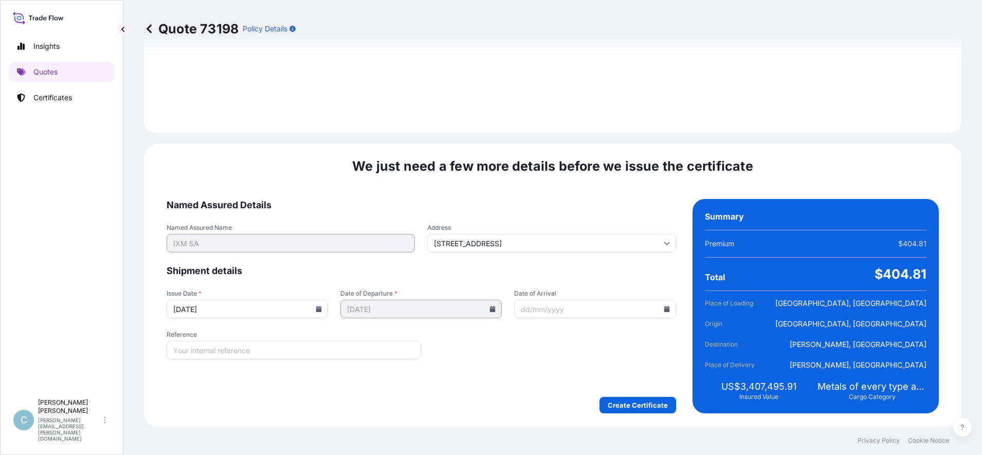
scroll to position [1426, 0]
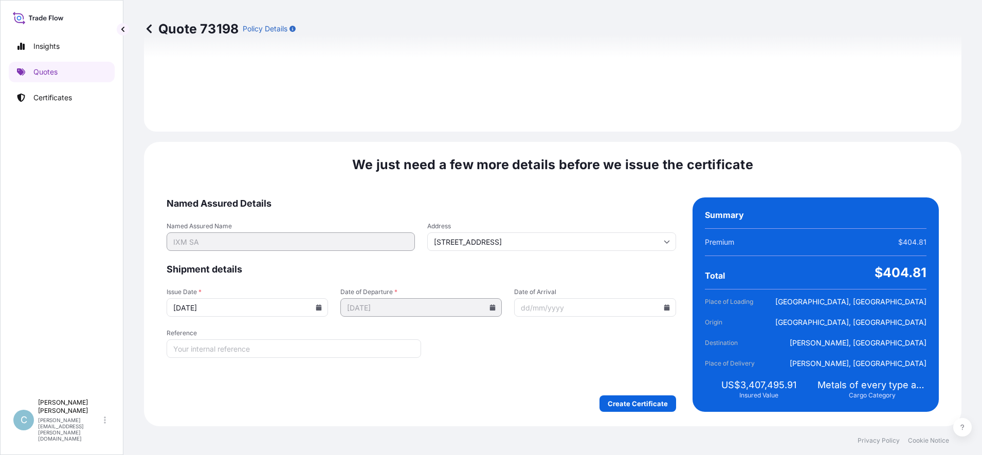
click at [319, 308] on icon at bounding box center [319, 307] width 6 height 6
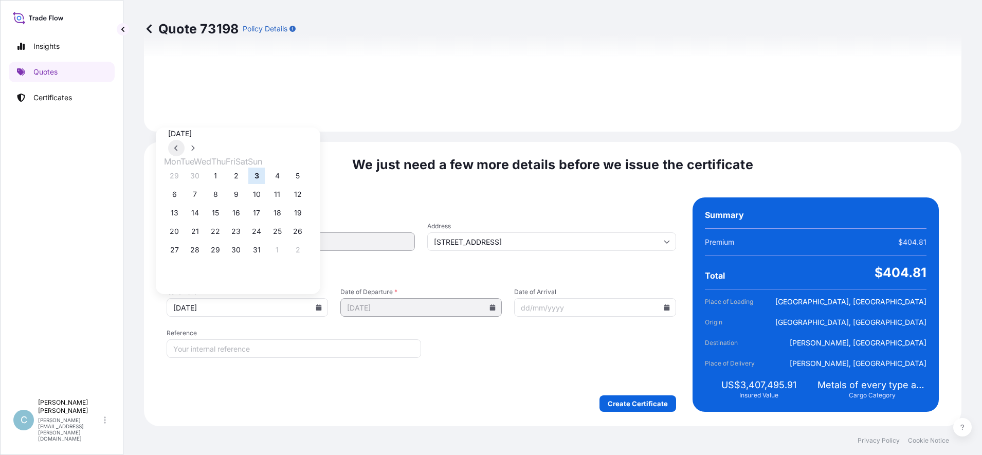
click at [185, 140] on button at bounding box center [176, 148] width 16 height 16
click at [265, 235] on button "26" at bounding box center [256, 231] width 16 height 16
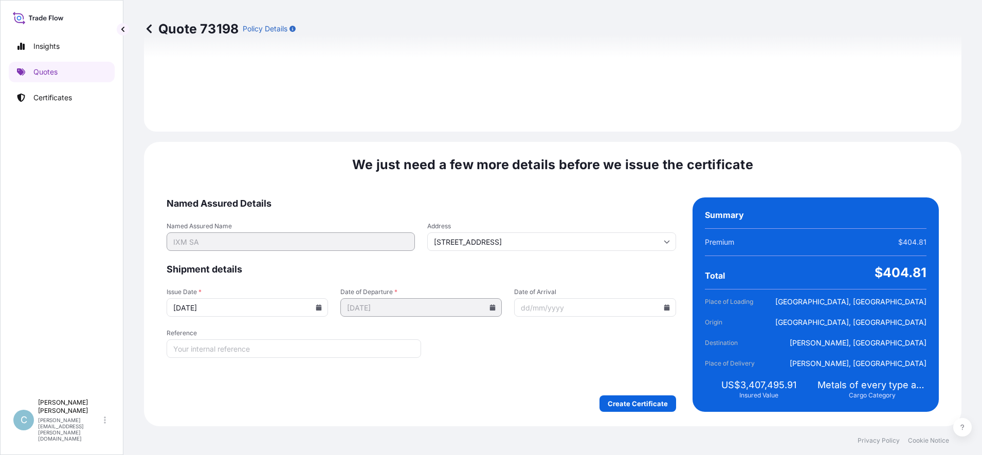
type input "[DATE]"
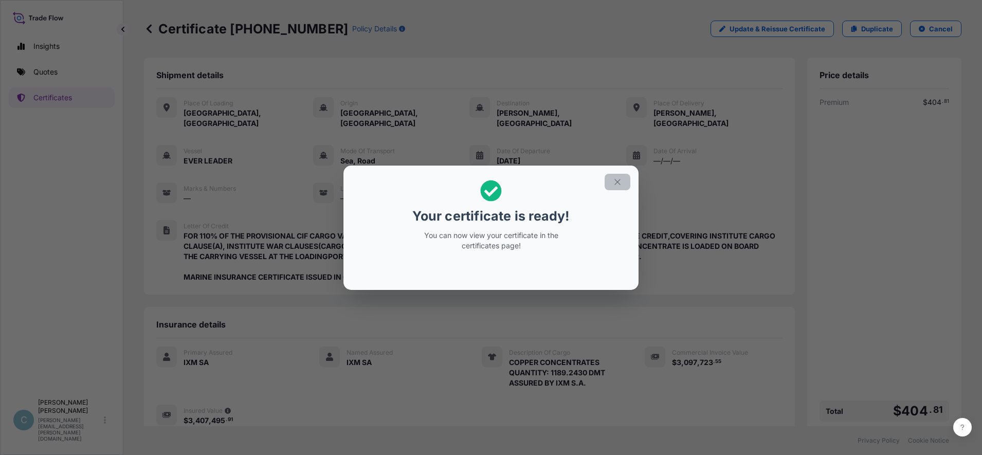
click at [615, 180] on icon "button" at bounding box center [617, 181] width 9 height 9
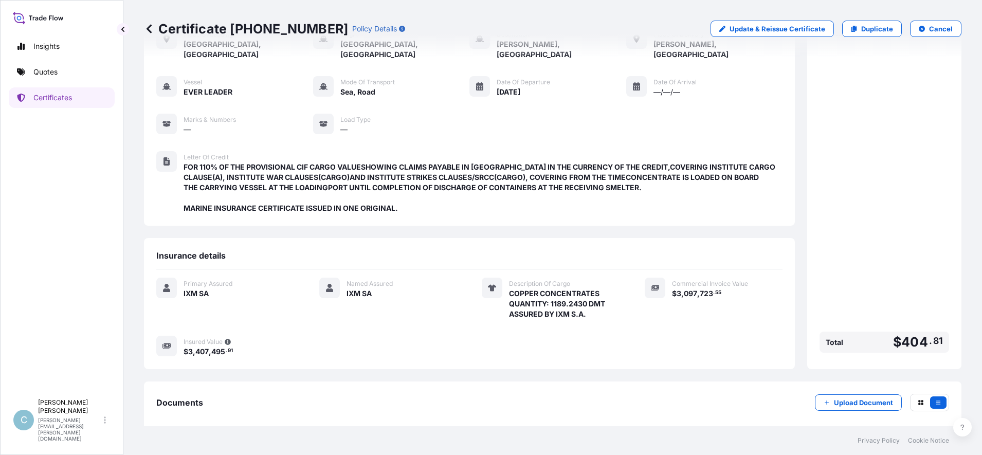
scroll to position [110, 0]
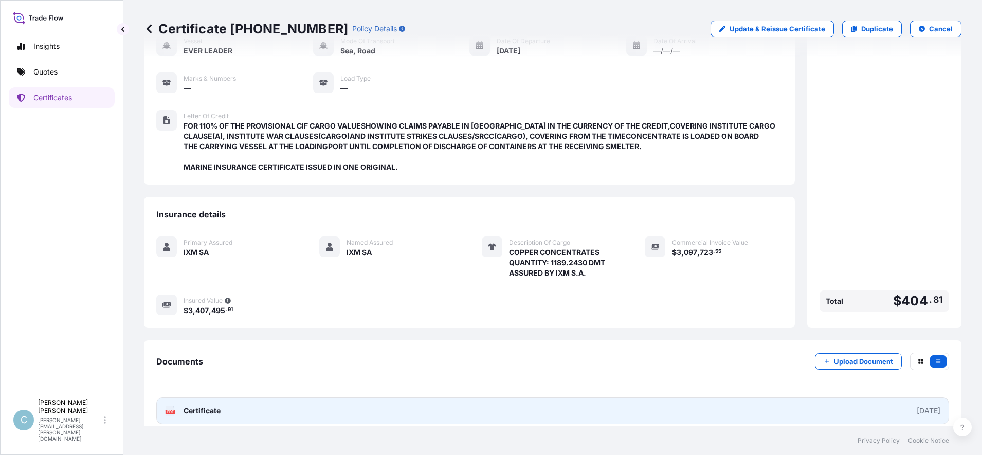
click at [206, 406] on span "Certificate" at bounding box center [202, 411] width 37 height 10
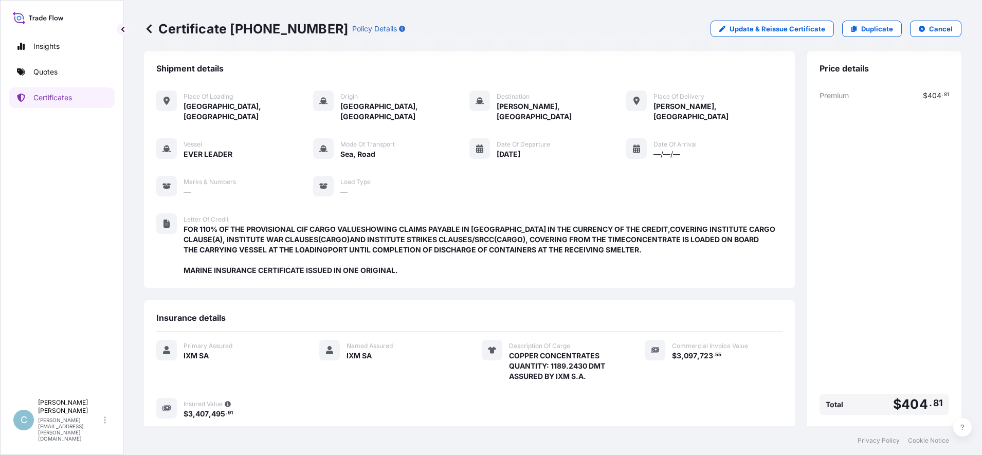
scroll to position [0, 0]
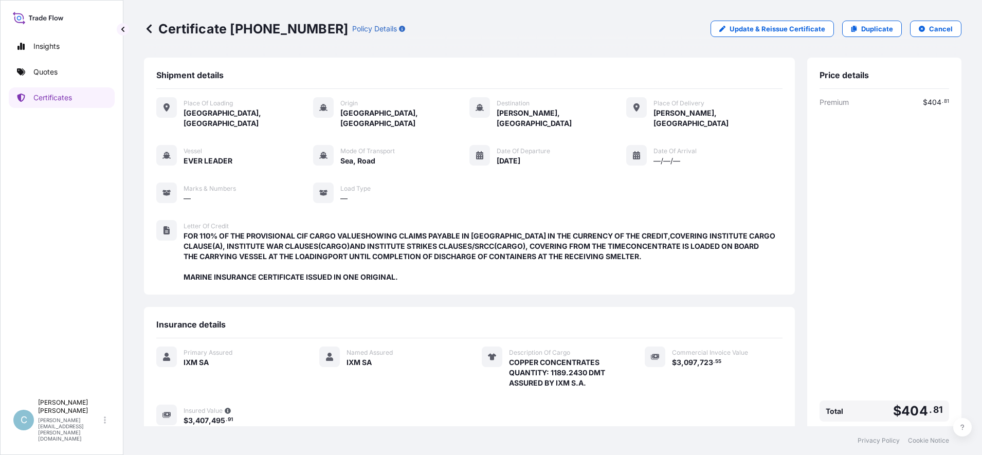
click at [149, 26] on icon at bounding box center [149, 28] width 5 height 9
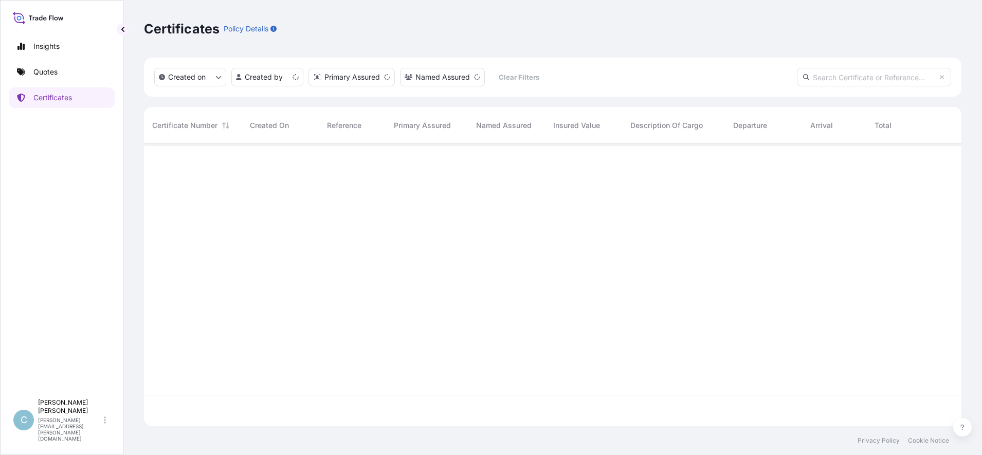
scroll to position [278, 808]
